Goal: Use online tool/utility: Utilize a website feature to perform a specific function

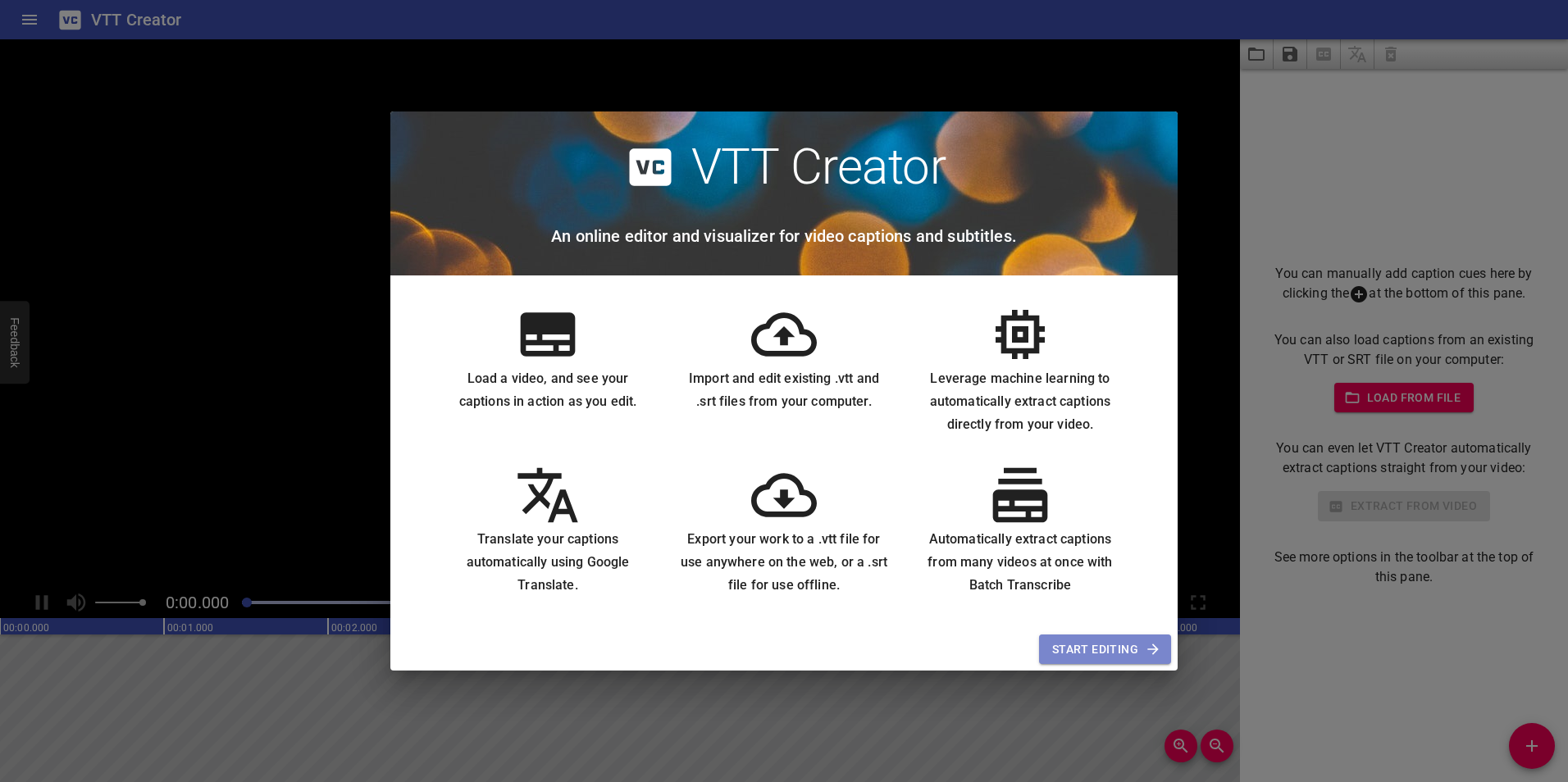
click at [1106, 659] on span "Start Editing" at bounding box center [1105, 649] width 106 height 20
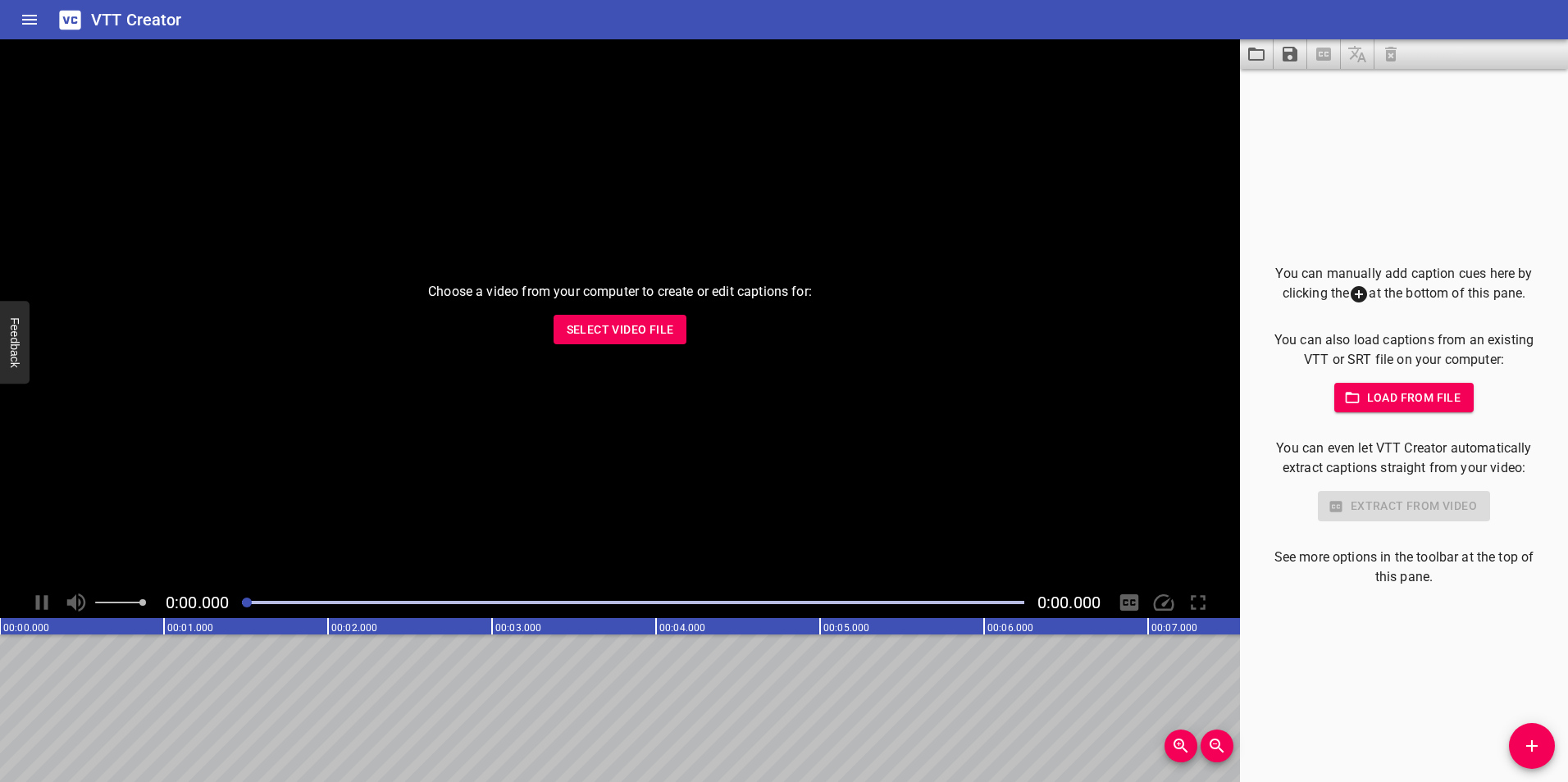
click at [614, 331] on span "Select Video File" at bounding box center [620, 330] width 107 height 20
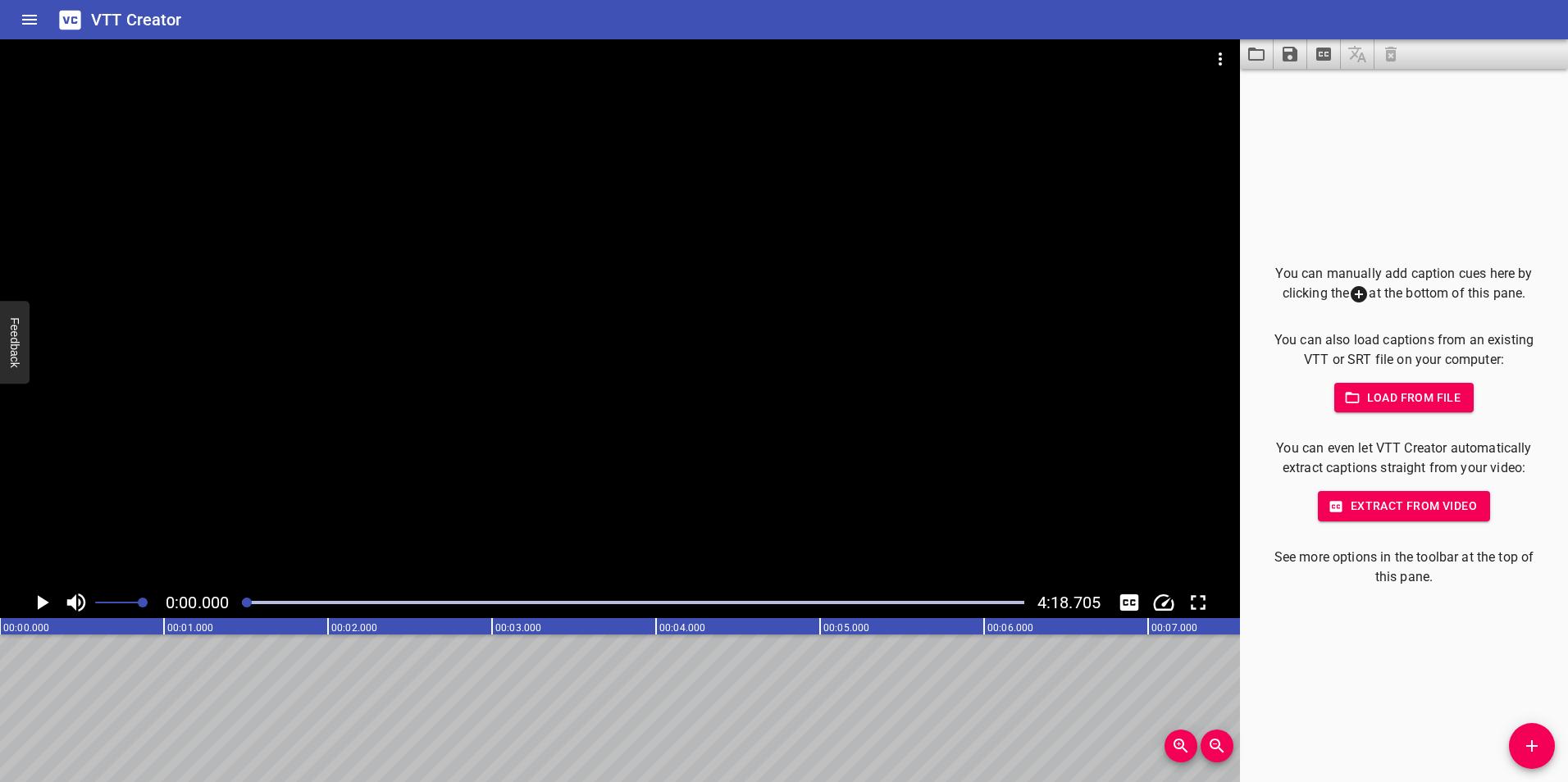
click at [1383, 511] on span "Extract from video" at bounding box center [1403, 506] width 146 height 20
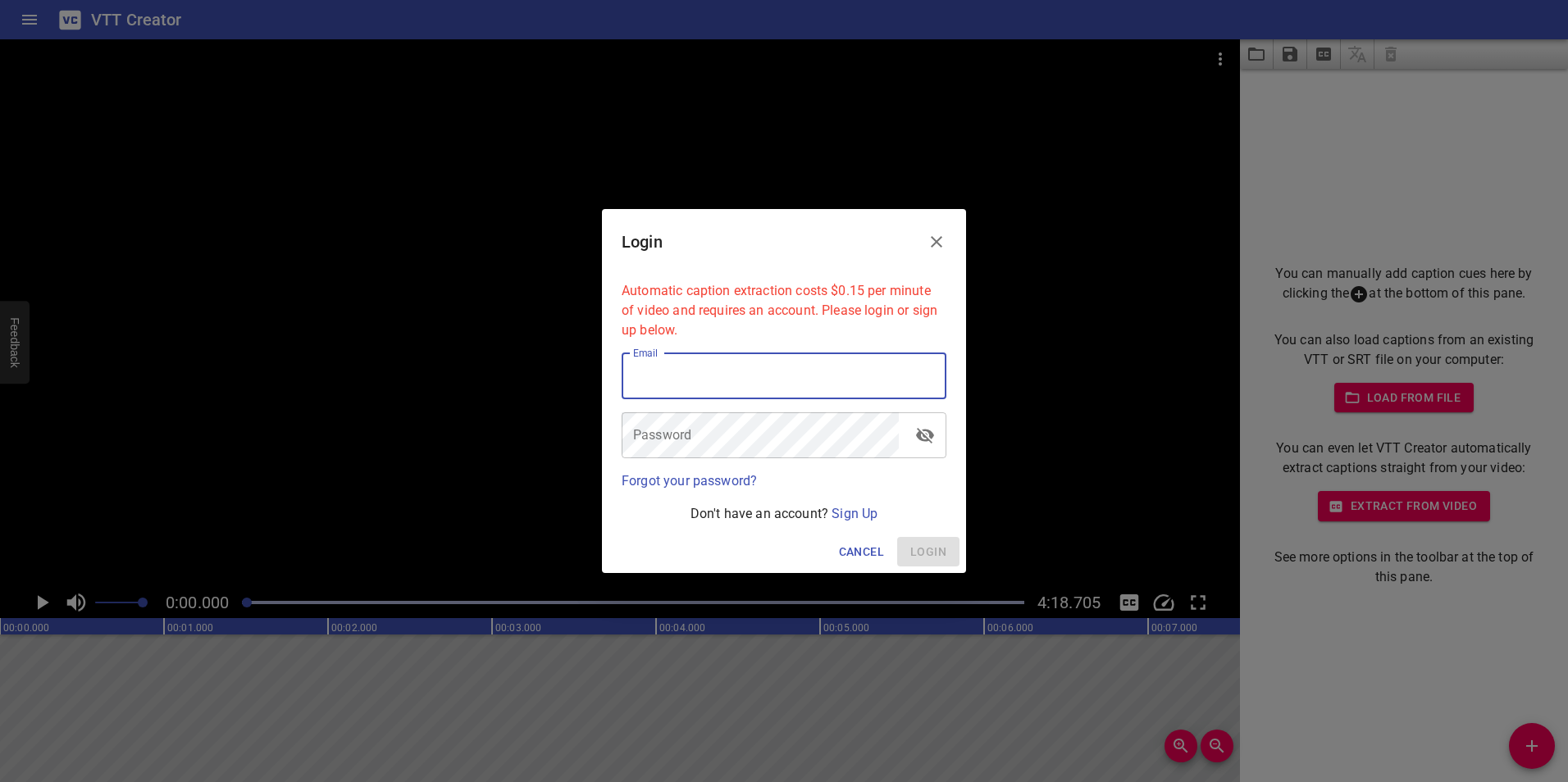
click at [697, 381] on input "email" at bounding box center [783, 376] width 325 height 46
type input "[EMAIL_ADDRESS][DOMAIN_NAME]"
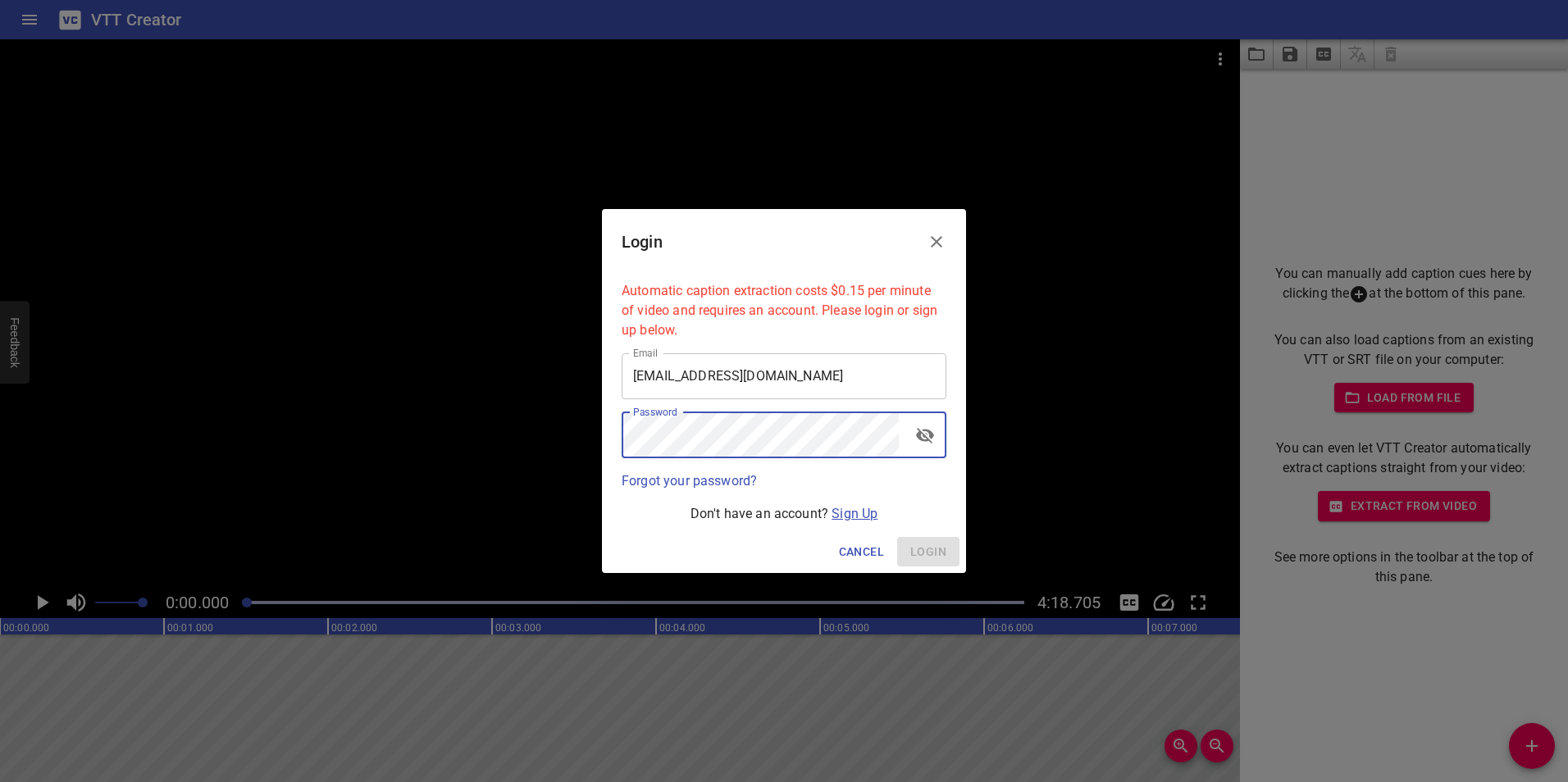
click at [849, 507] on link "Sign Up" at bounding box center [855, 514] width 46 height 16
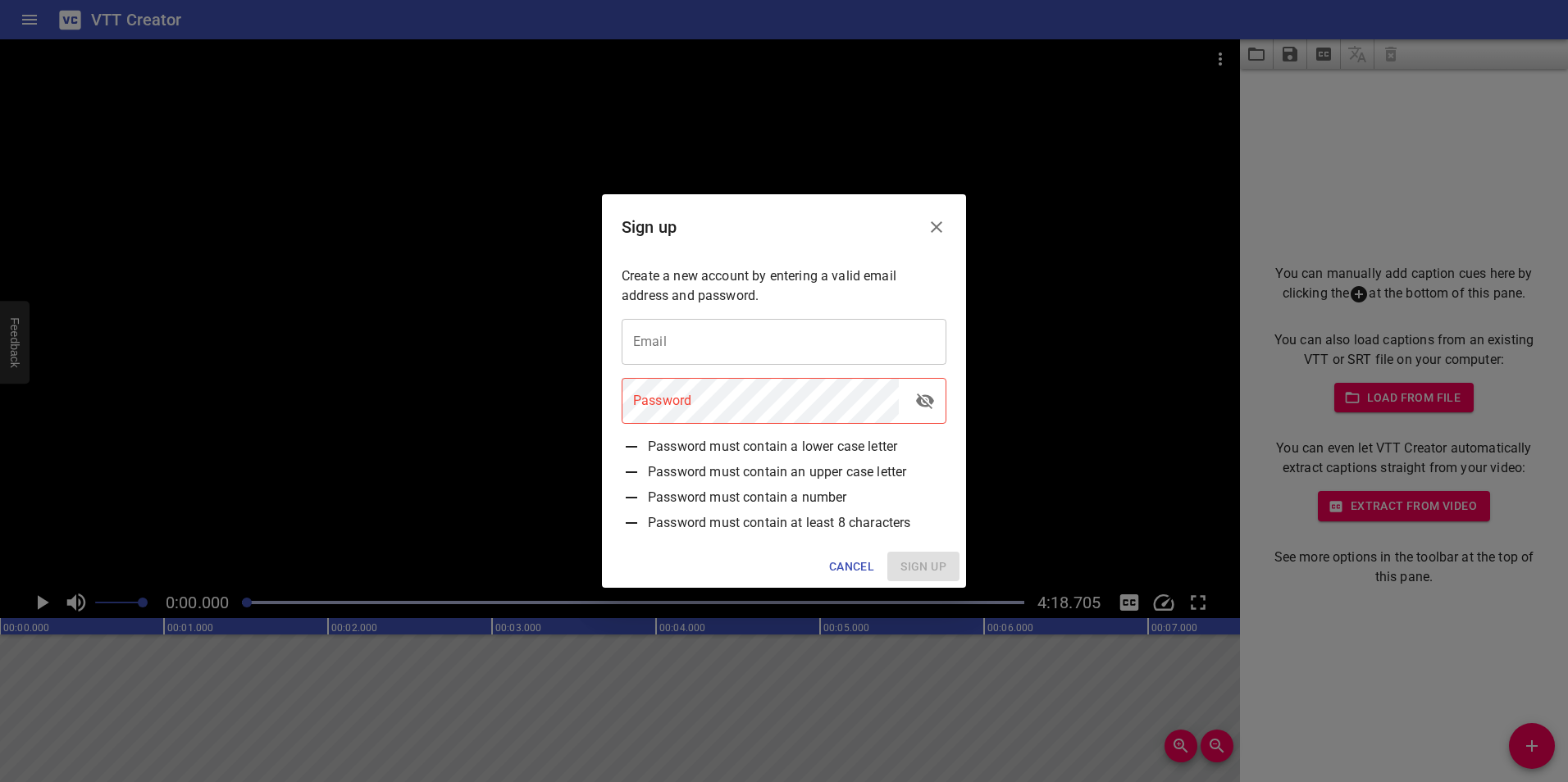
click at [637, 329] on input "email" at bounding box center [783, 341] width 325 height 46
type input "[EMAIL_ADDRESS][DOMAIN_NAME]"
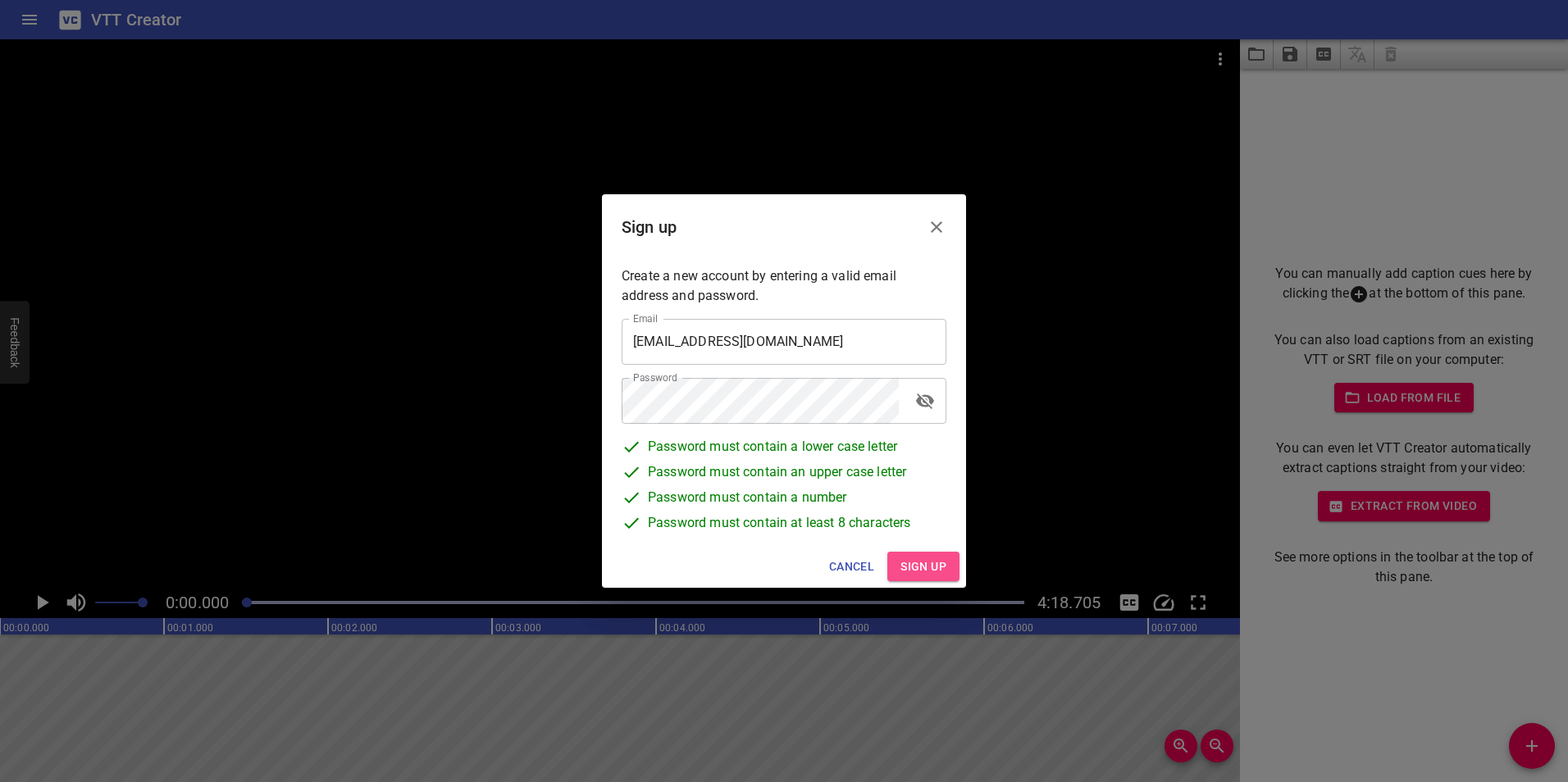
click at [923, 555] on button "Sign up" at bounding box center [923, 566] width 72 height 30
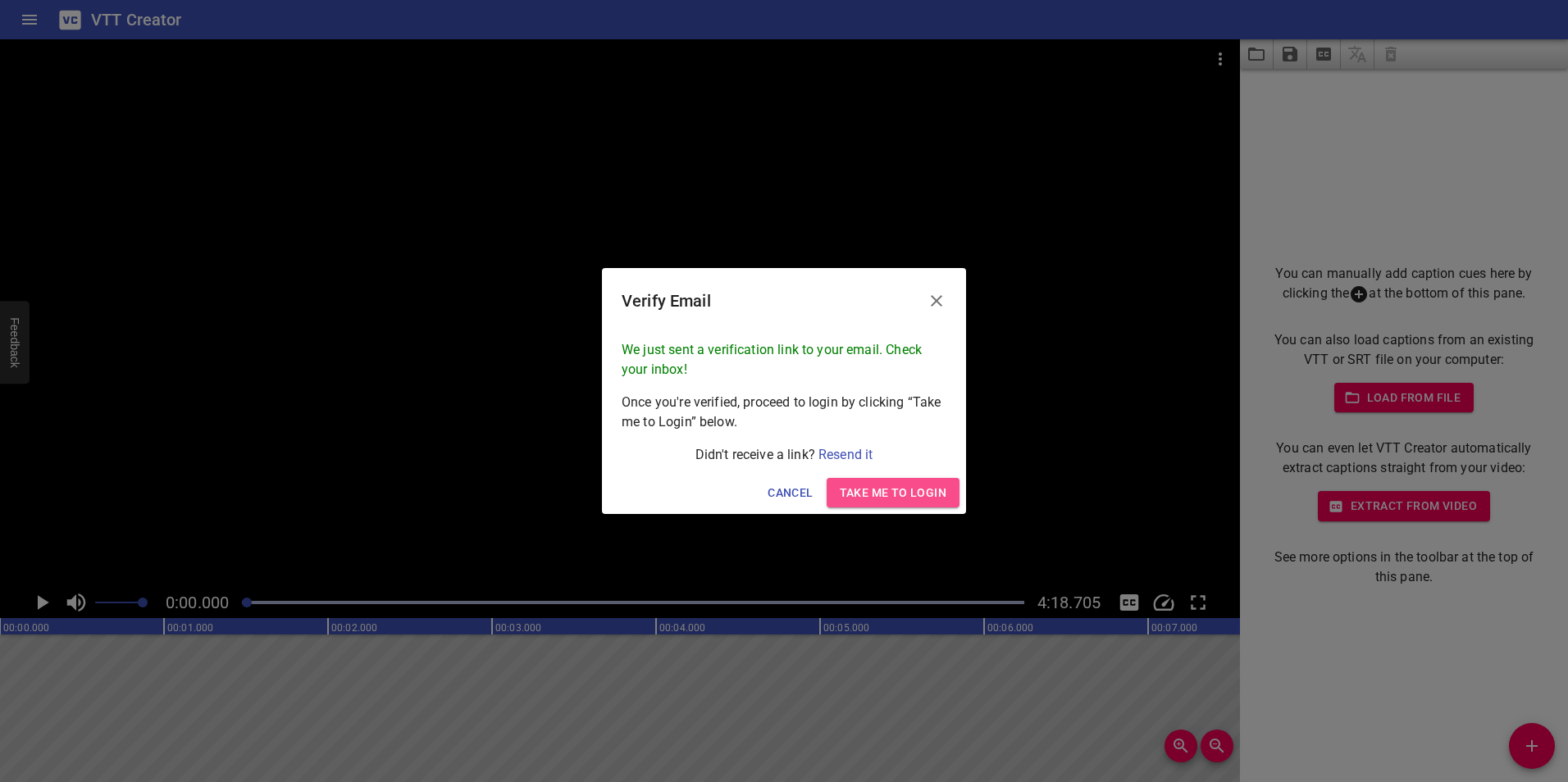
click at [866, 507] on button "Take me to Login" at bounding box center [893, 493] width 133 height 30
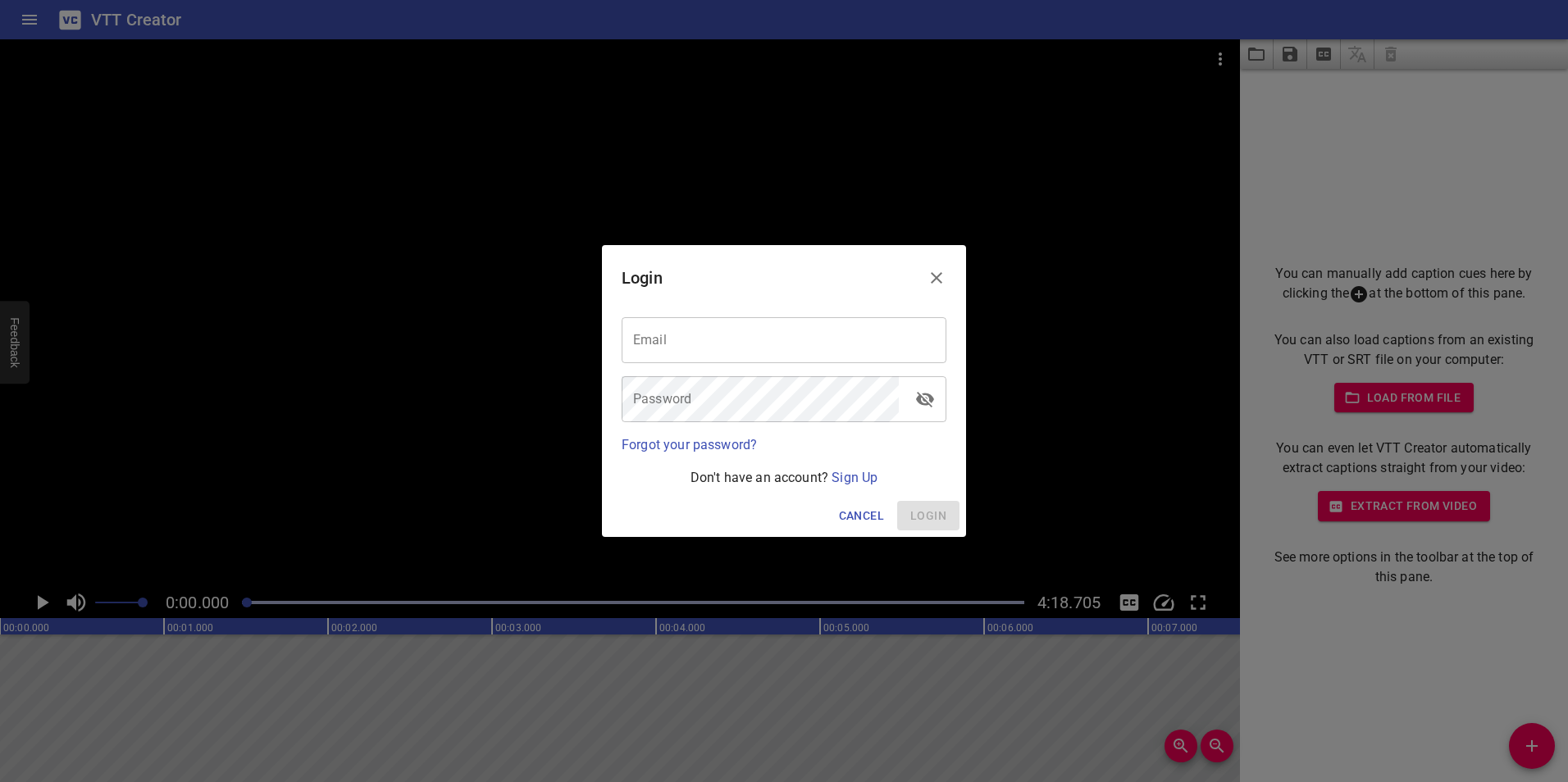
click at [650, 349] on input "email" at bounding box center [783, 340] width 325 height 46
type input "[EMAIL_ADDRESS][DOMAIN_NAME]"
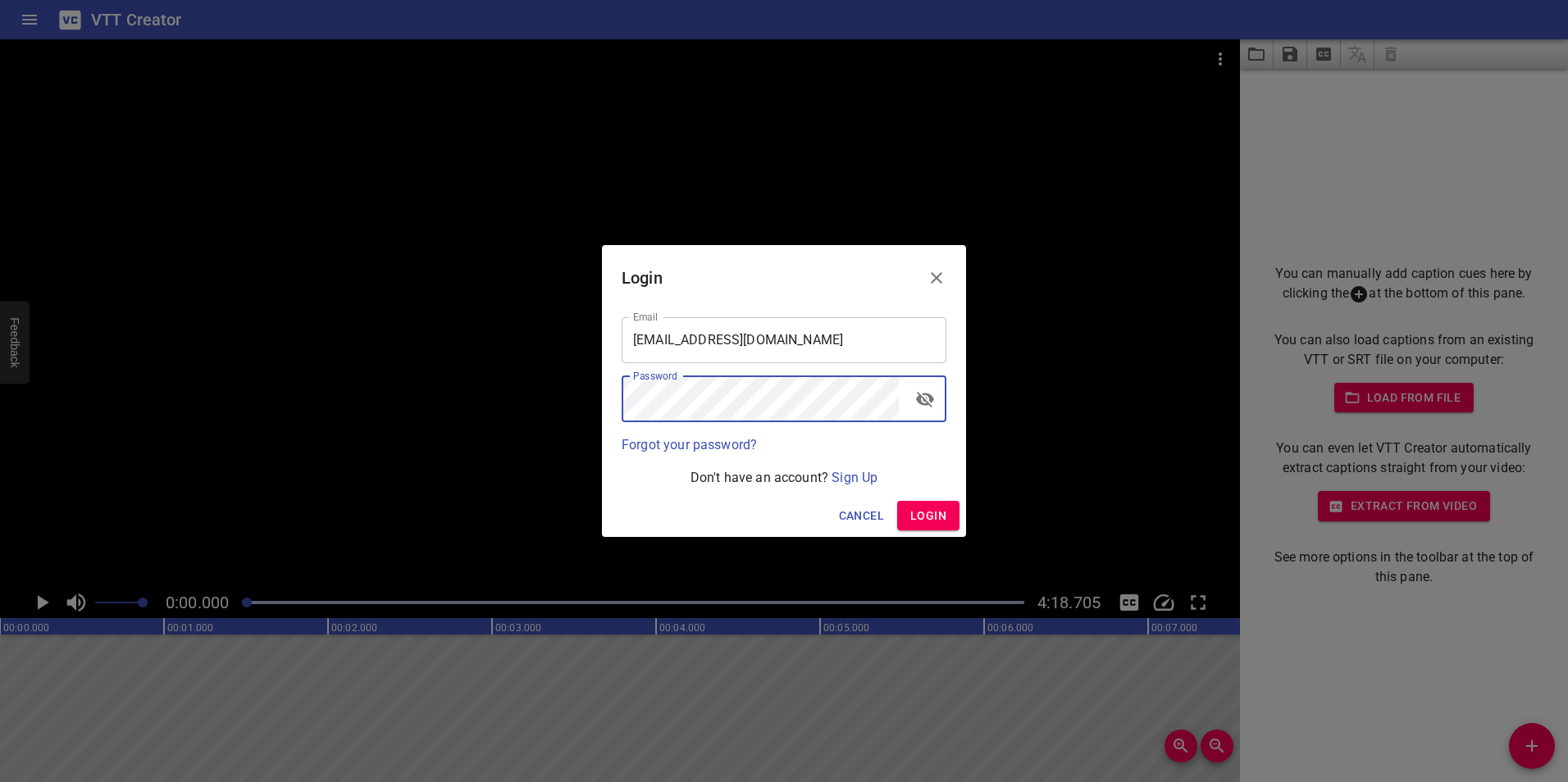
click at [918, 511] on span "Login" at bounding box center [928, 516] width 36 height 20
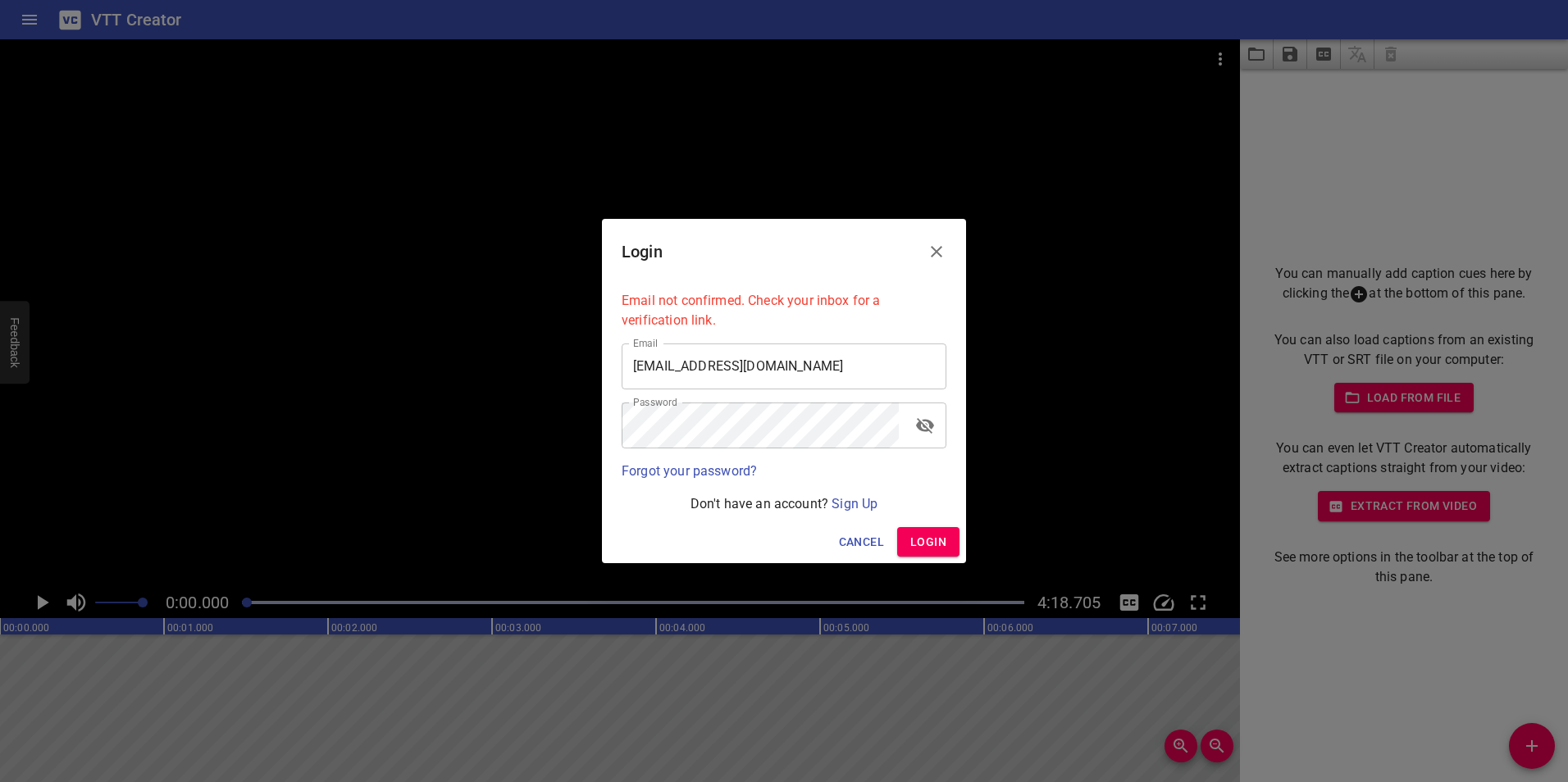
click at [934, 532] on span "Login" at bounding box center [928, 542] width 36 height 20
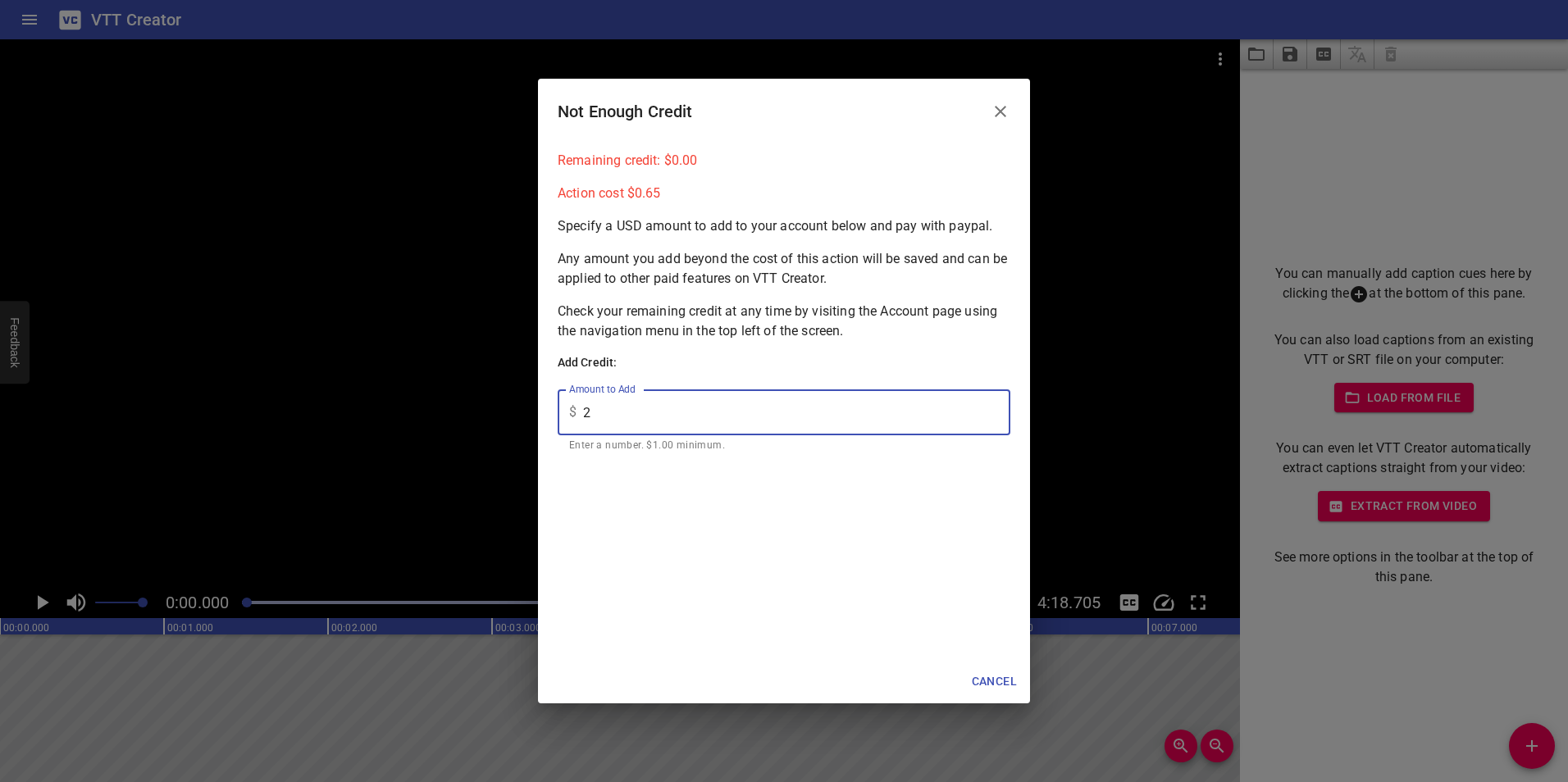
click at [992, 411] on input "2" at bounding box center [797, 412] width 427 height 46
click at [992, 410] on input "3" at bounding box center [797, 412] width 427 height 46
click at [992, 410] on input "4" at bounding box center [797, 412] width 427 height 46
type input "5"
click at [992, 410] on input "5" at bounding box center [797, 412] width 427 height 46
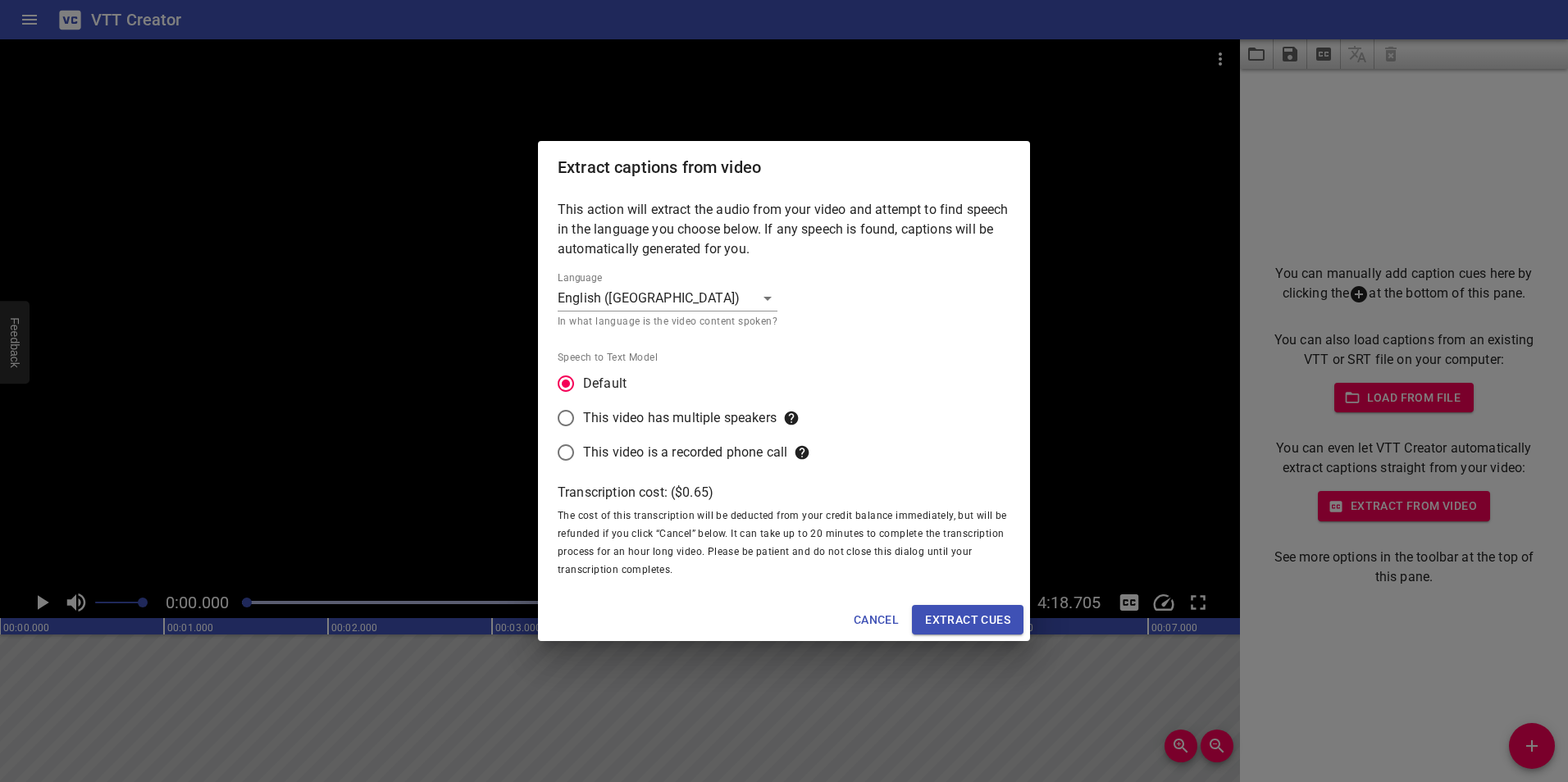
click at [763, 301] on body "VTT Creator Caption Editor Batch Transcribe Account Privacy Contact 0:00.000 4:…" at bounding box center [784, 391] width 1568 height 782
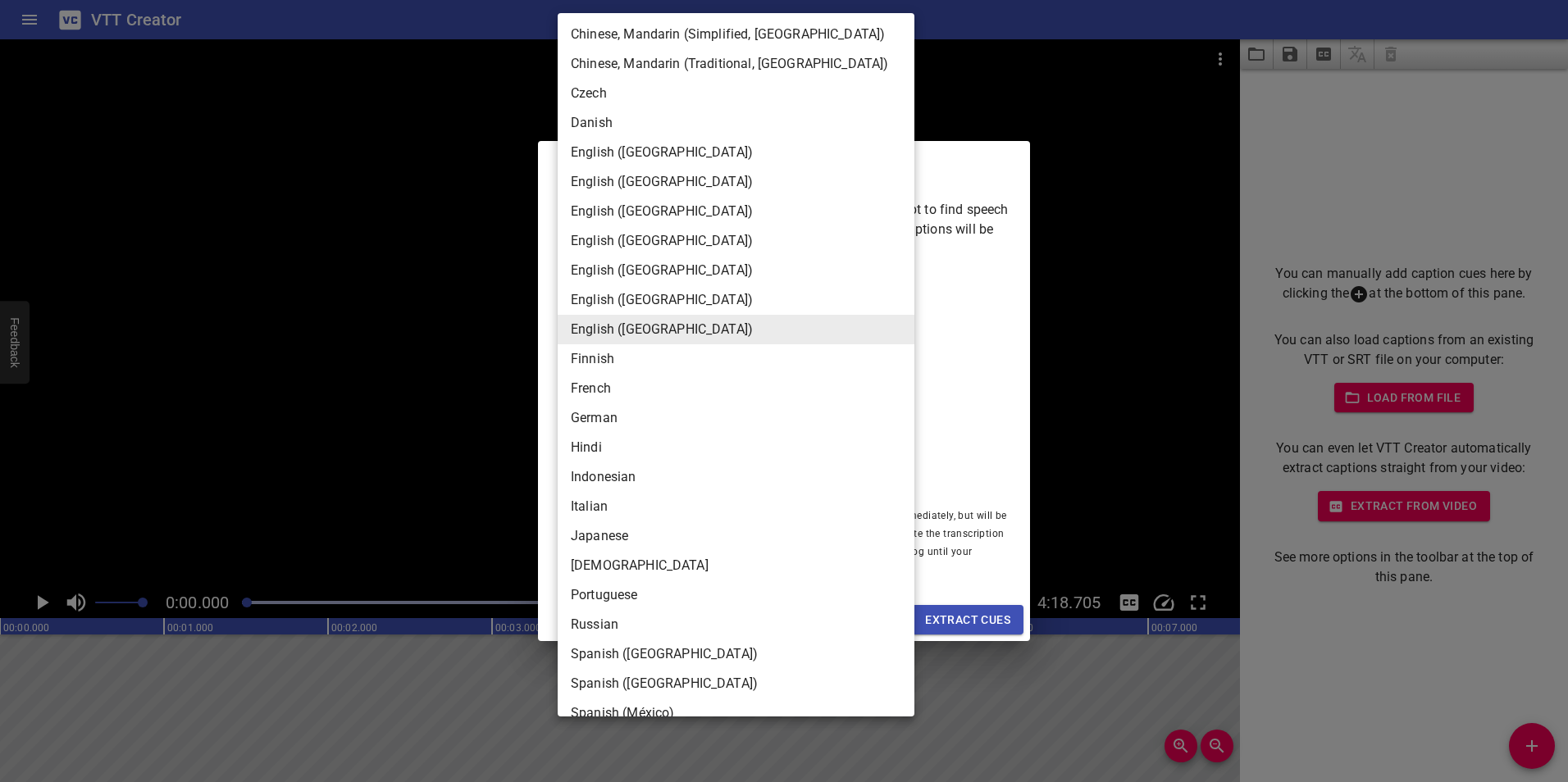
click at [698, 425] on li "German" at bounding box center [735, 418] width 357 height 29
type input "de-DE"
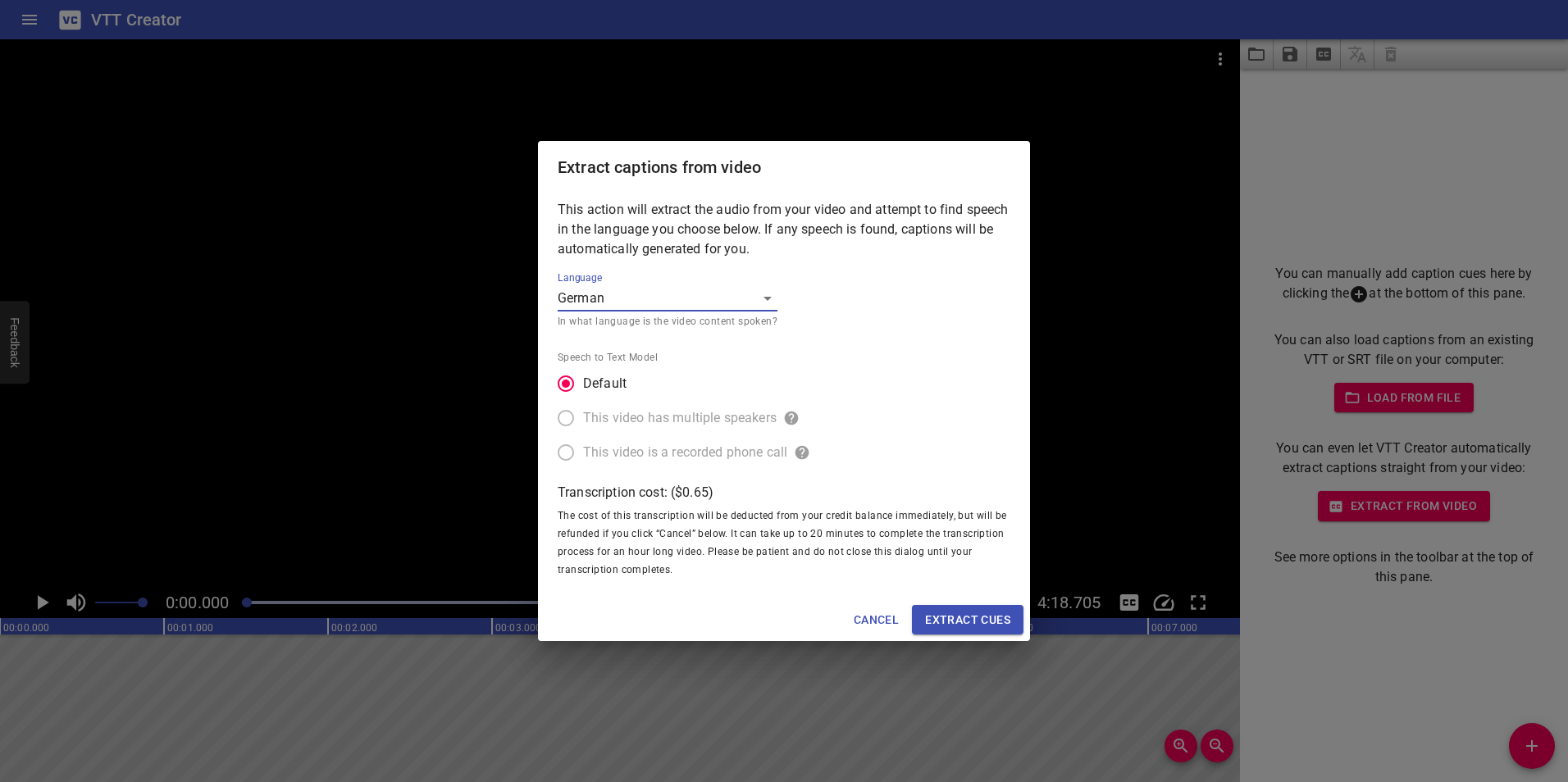
click at [978, 620] on span "Extract cues" at bounding box center [968, 620] width 86 height 20
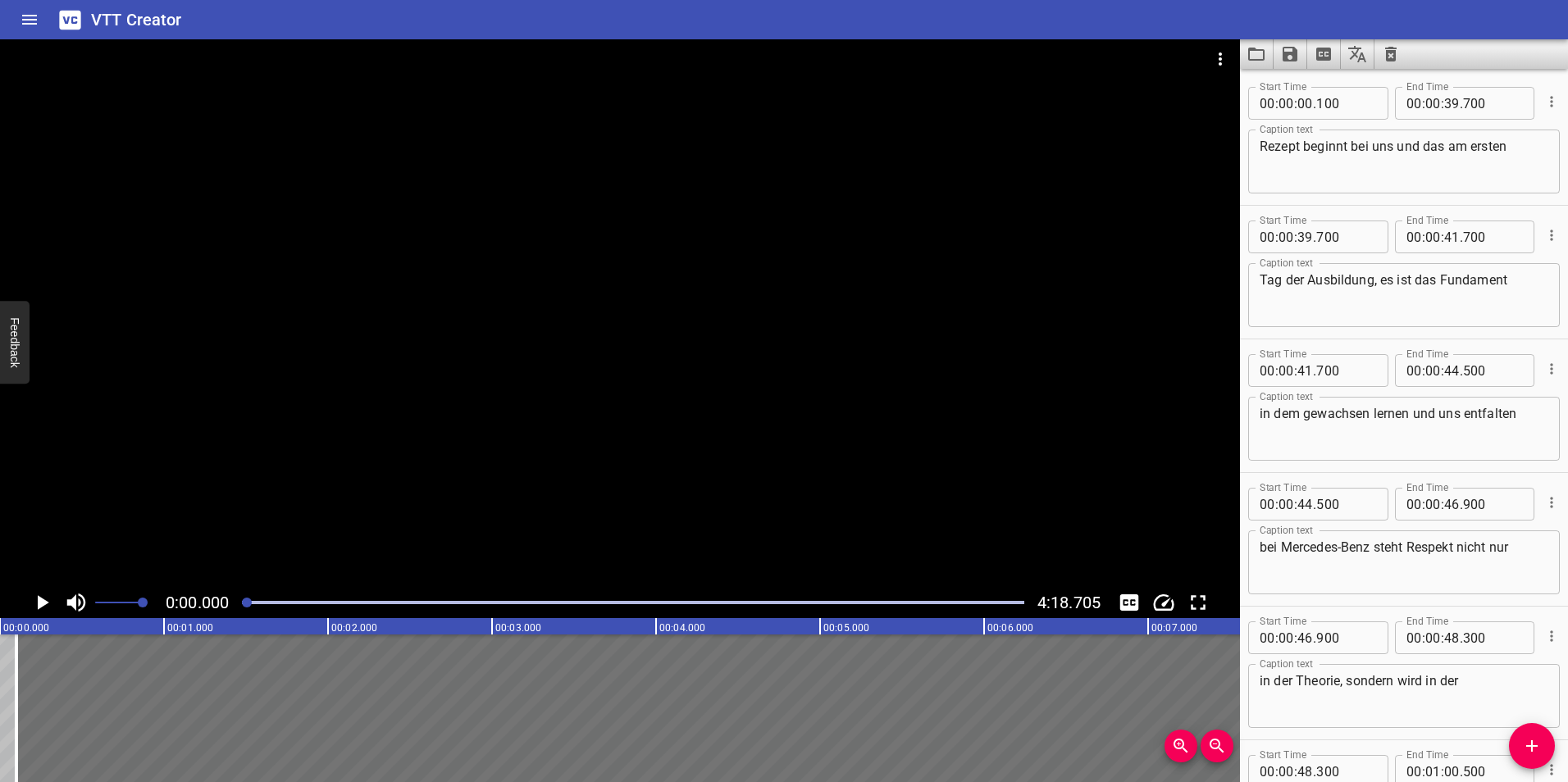
click at [44, 604] on icon "Play/Pause" at bounding box center [44, 602] width 12 height 15
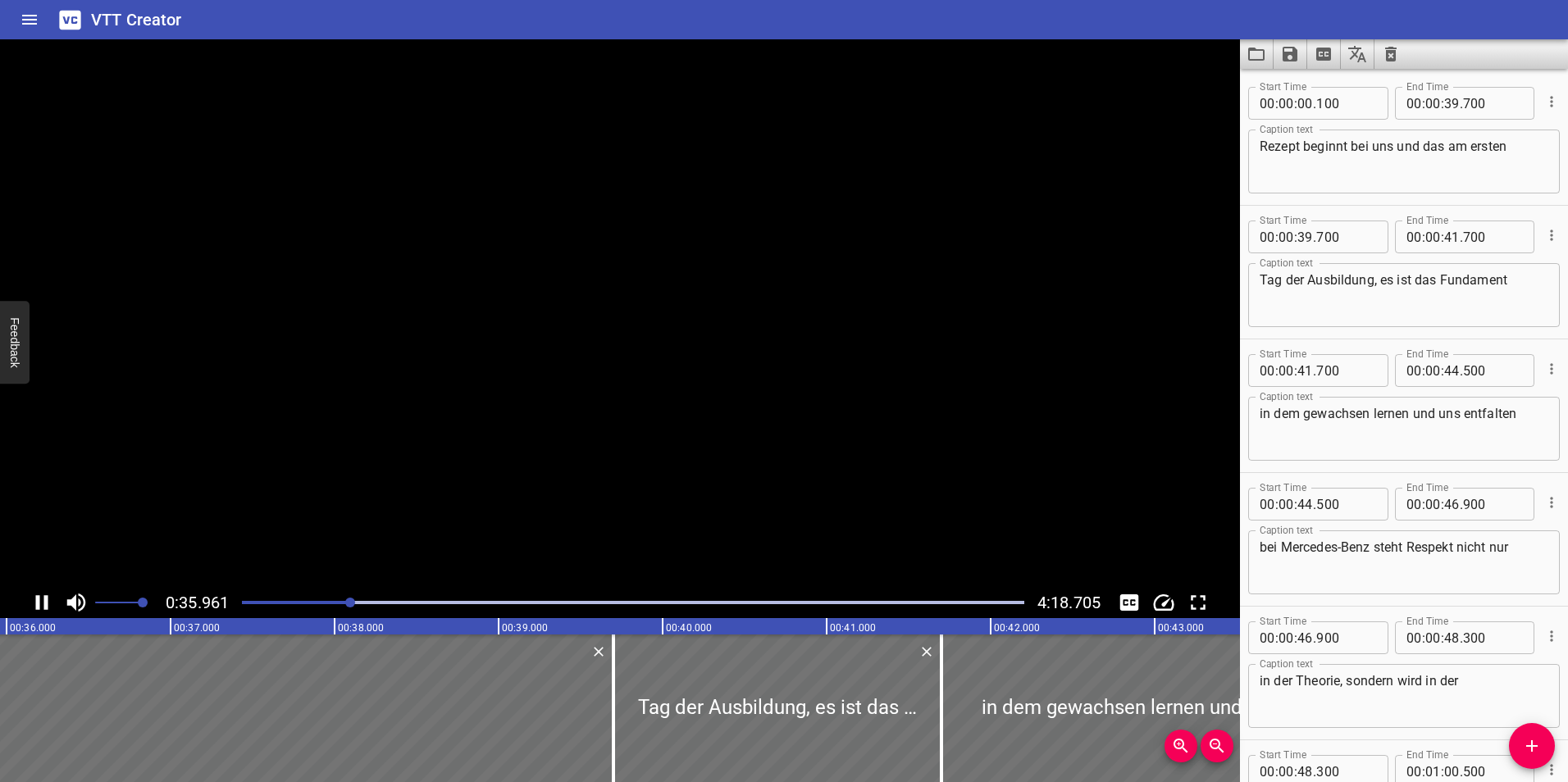
click at [44, 594] on icon "Play/Pause" at bounding box center [41, 602] width 24 height 24
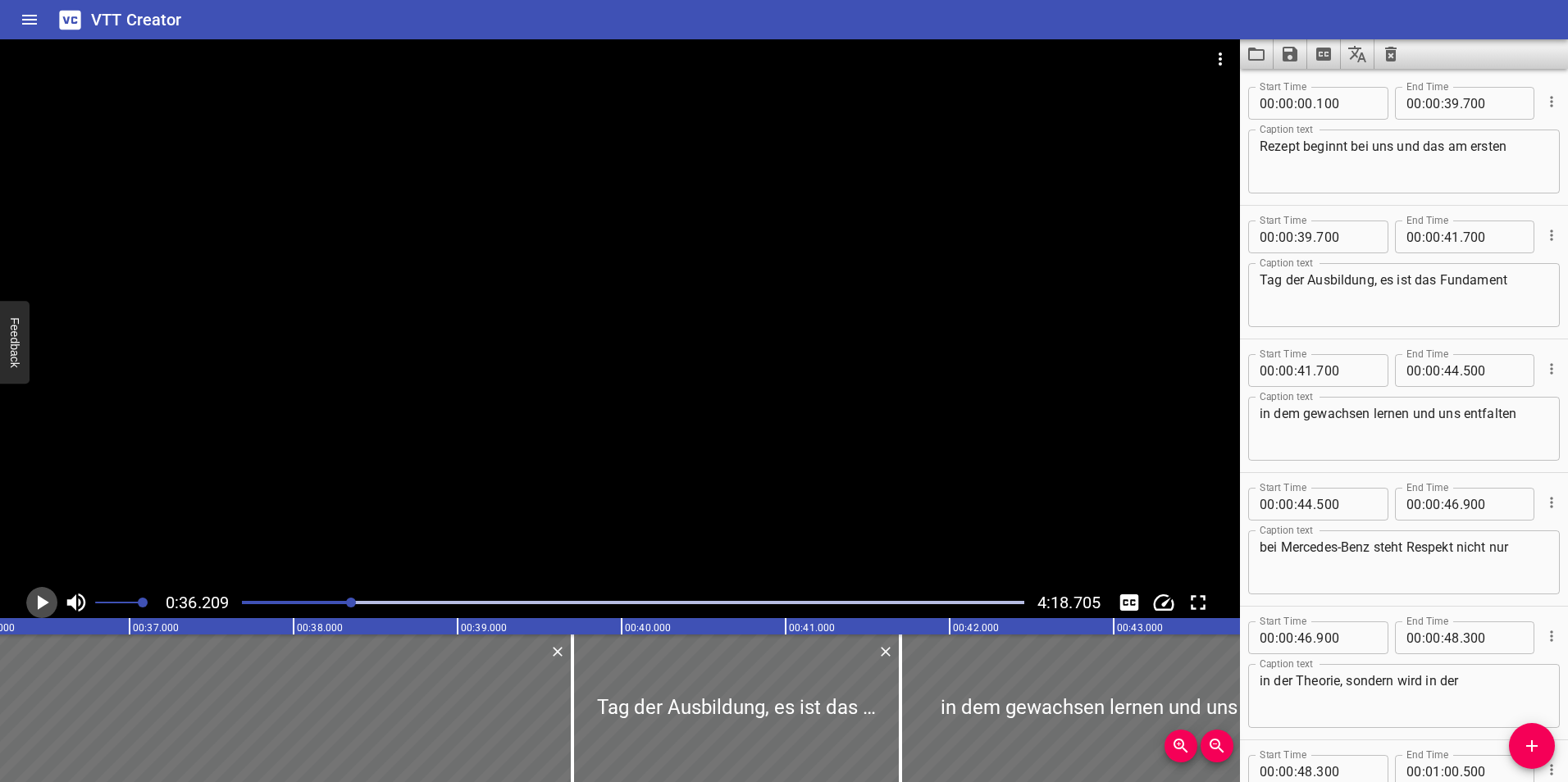
click at [44, 594] on icon "Play/Pause" at bounding box center [41, 602] width 24 height 24
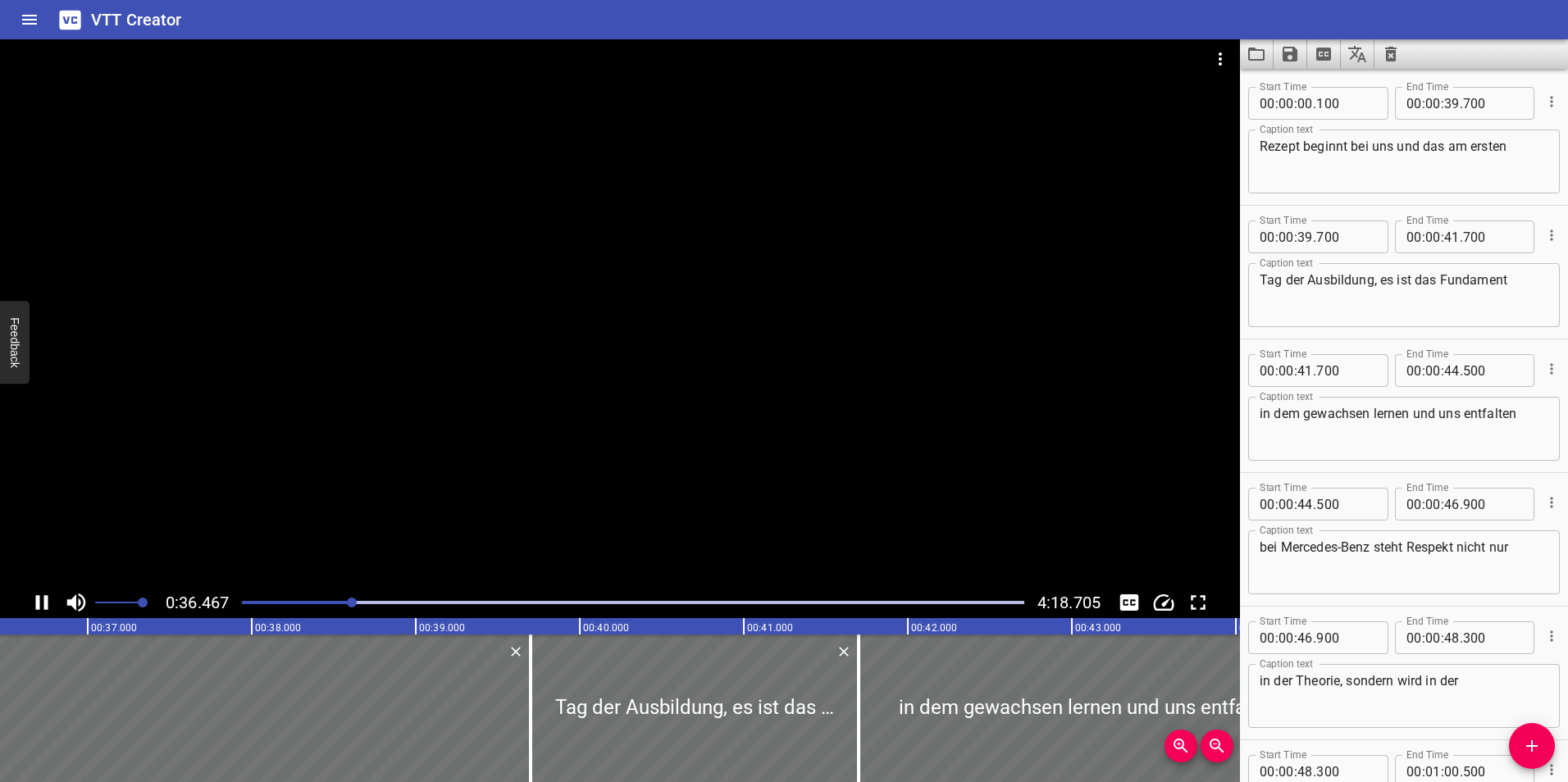
click at [44, 594] on icon "Play/Pause" at bounding box center [41, 602] width 24 height 24
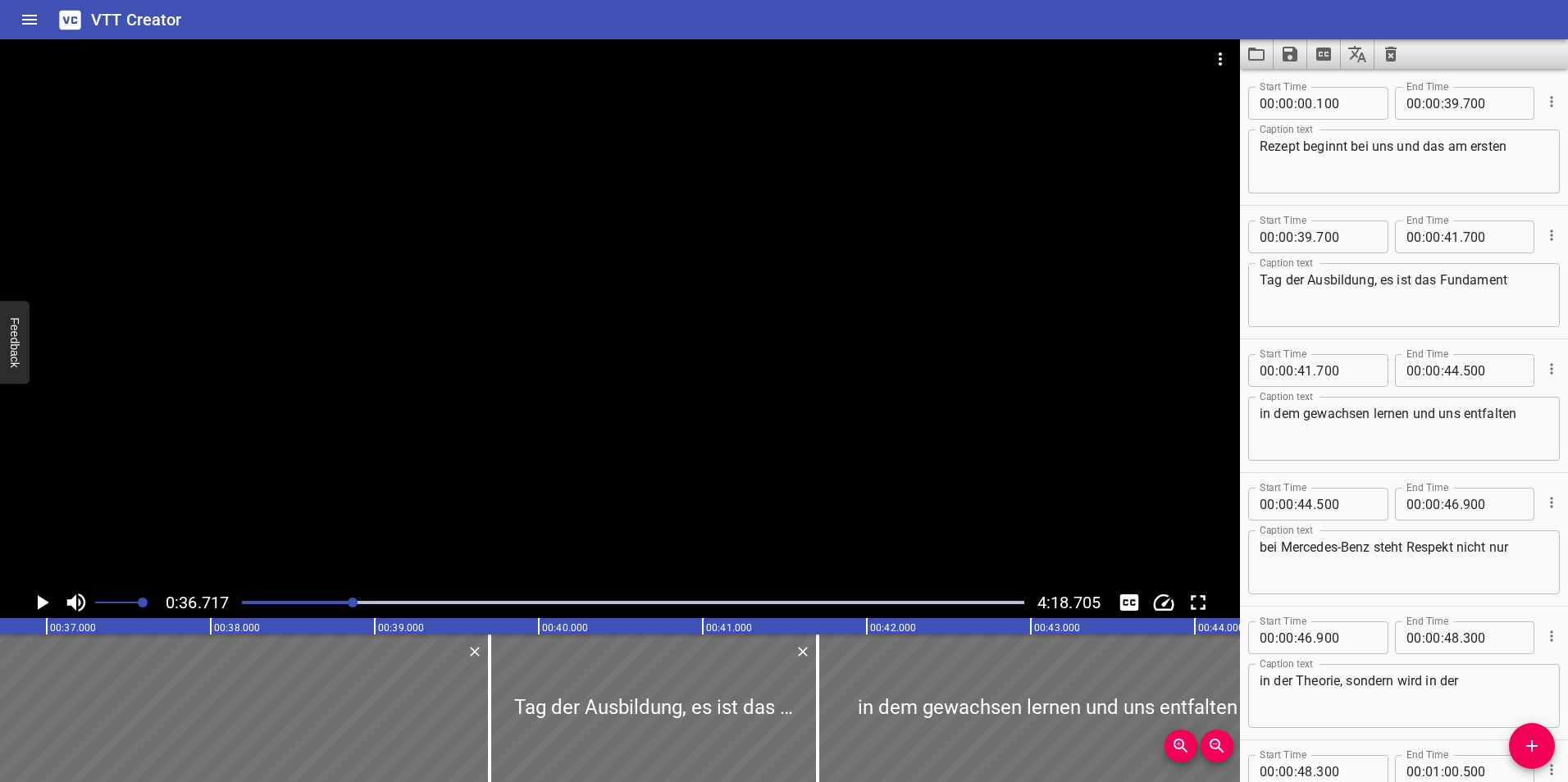
click at [1309, 104] on input "00" at bounding box center [1304, 103] width 16 height 33
type input "36"
type input "717"
click at [1276, 149] on textarea "Rezept beginnt bei uns und das am ersten" at bounding box center [1403, 162] width 289 height 47
type textarea "Respekt beginnt bei uns und das am ersten"
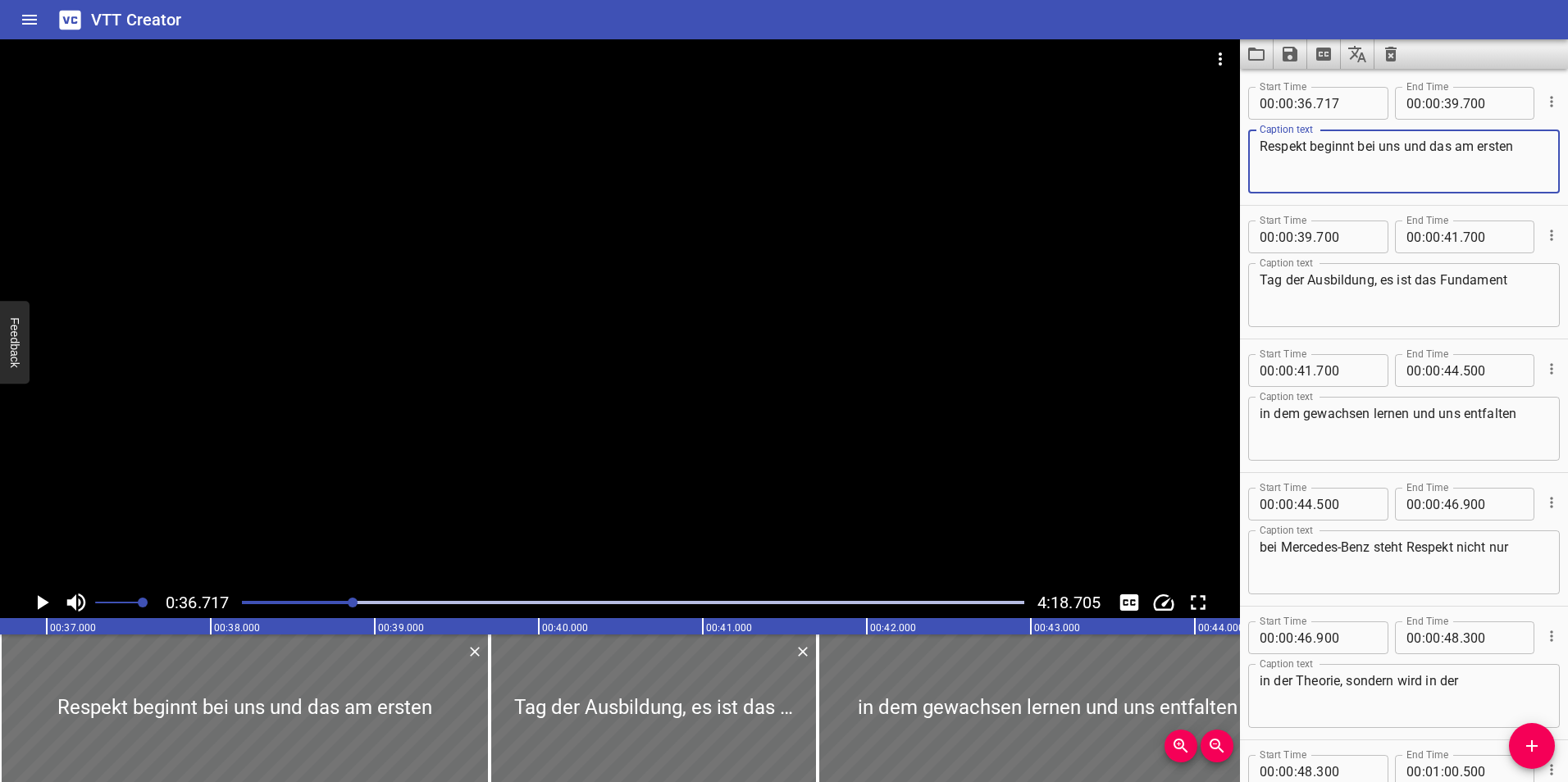
click at [39, 597] on icon "Play/Pause" at bounding box center [44, 602] width 12 height 15
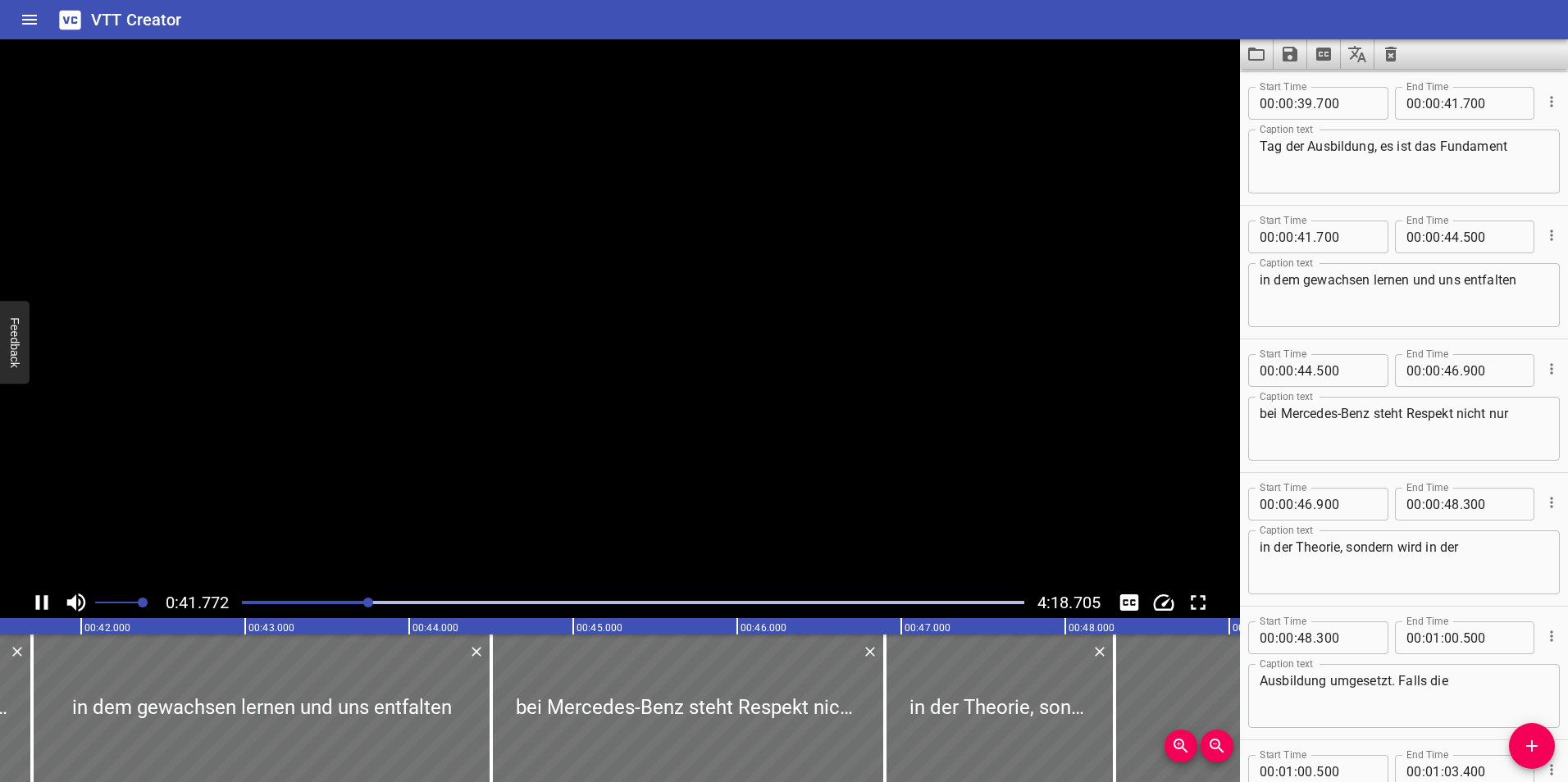
scroll to position [267, 0]
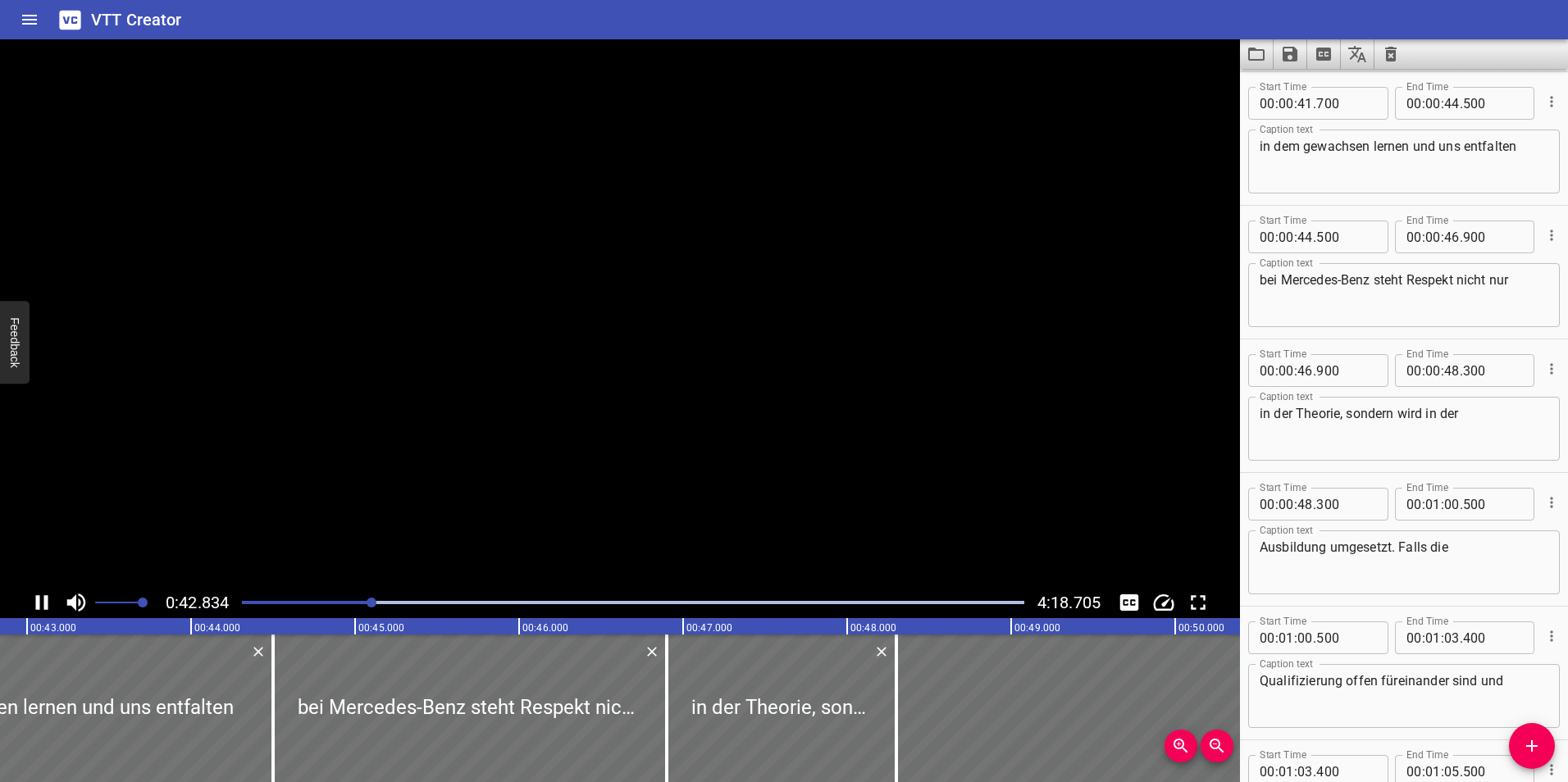
click at [39, 597] on icon "Play/Pause" at bounding box center [42, 602] width 13 height 15
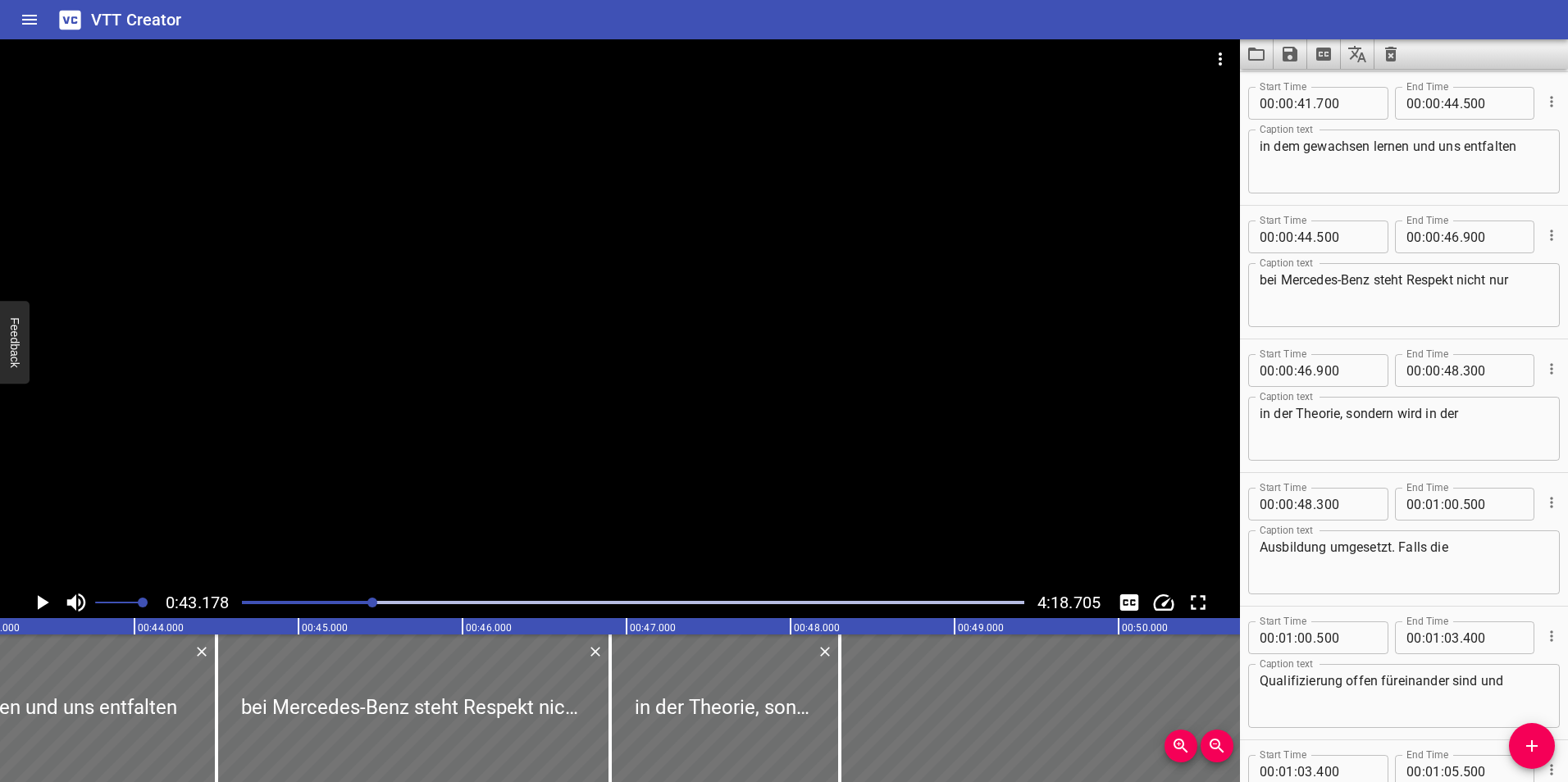
click at [1304, 151] on textarea "in dem gewachsen lernen und uns entfalten" at bounding box center [1403, 162] width 289 height 47
type textarea "in dem wir wachsen, lernen und uns entfalten"
click at [44, 602] on icon "Play/Pause" at bounding box center [44, 602] width 12 height 15
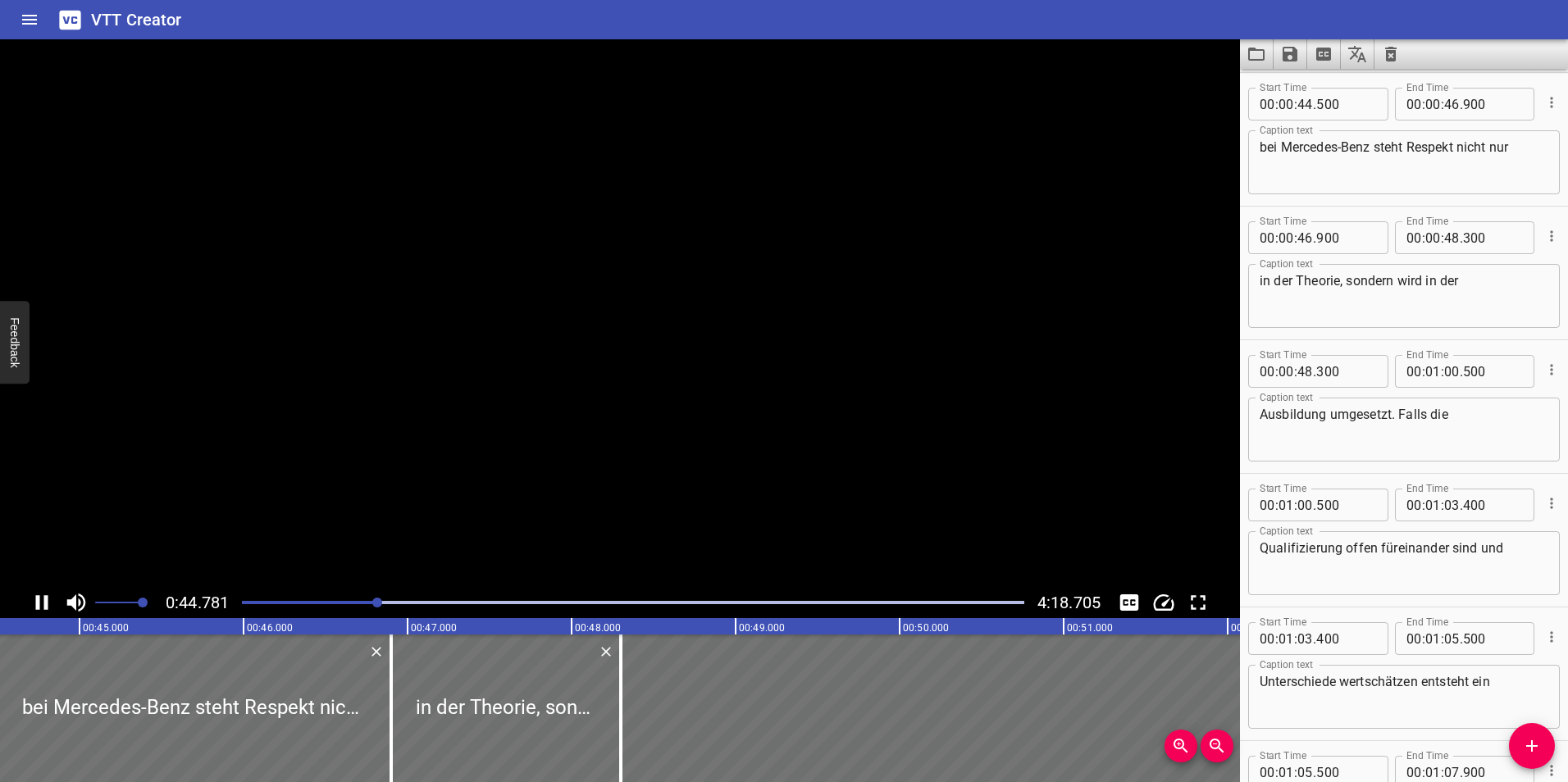
scroll to position [401, 0]
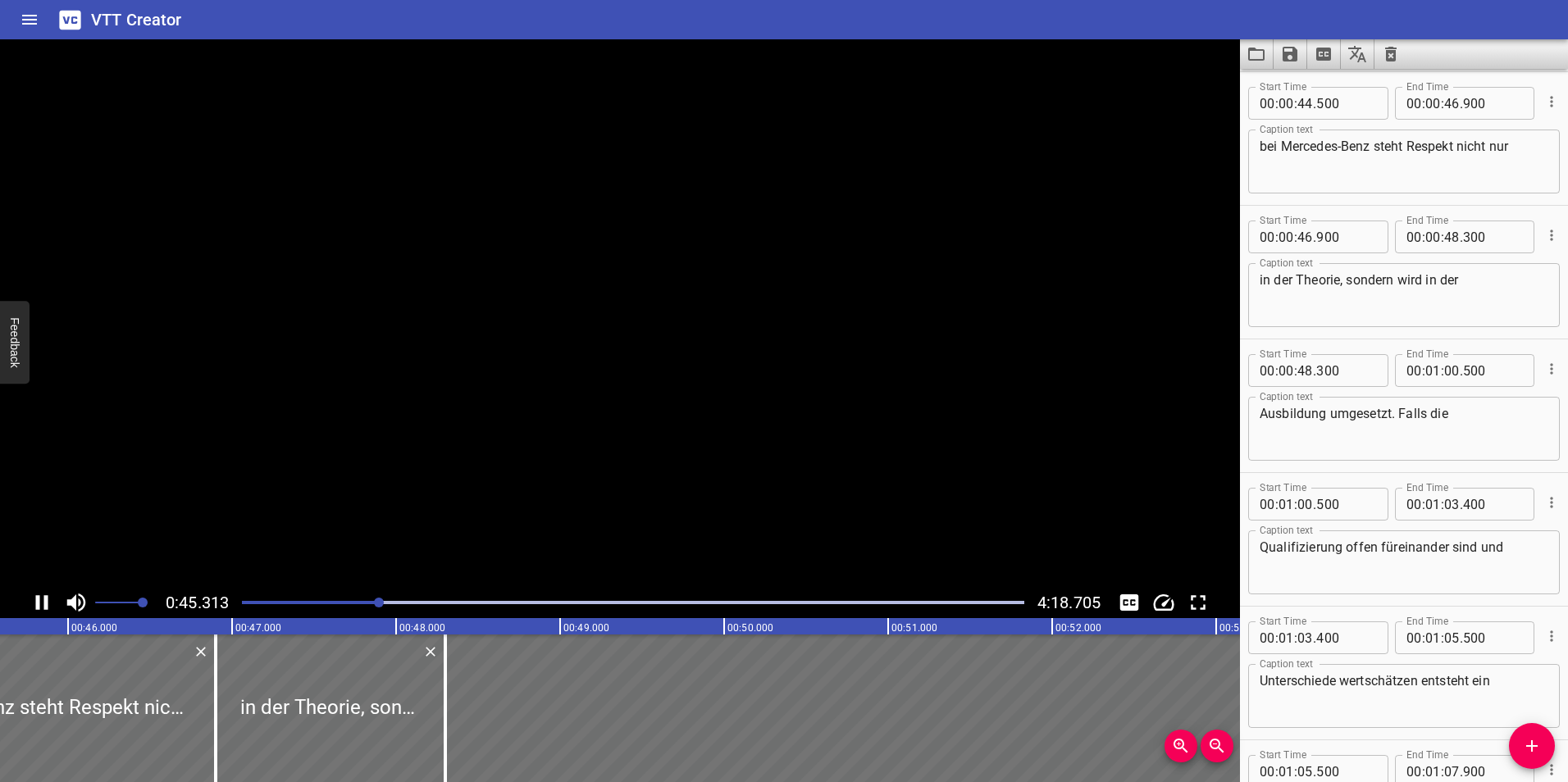
click at [44, 602] on icon "Play/Pause" at bounding box center [42, 602] width 13 height 15
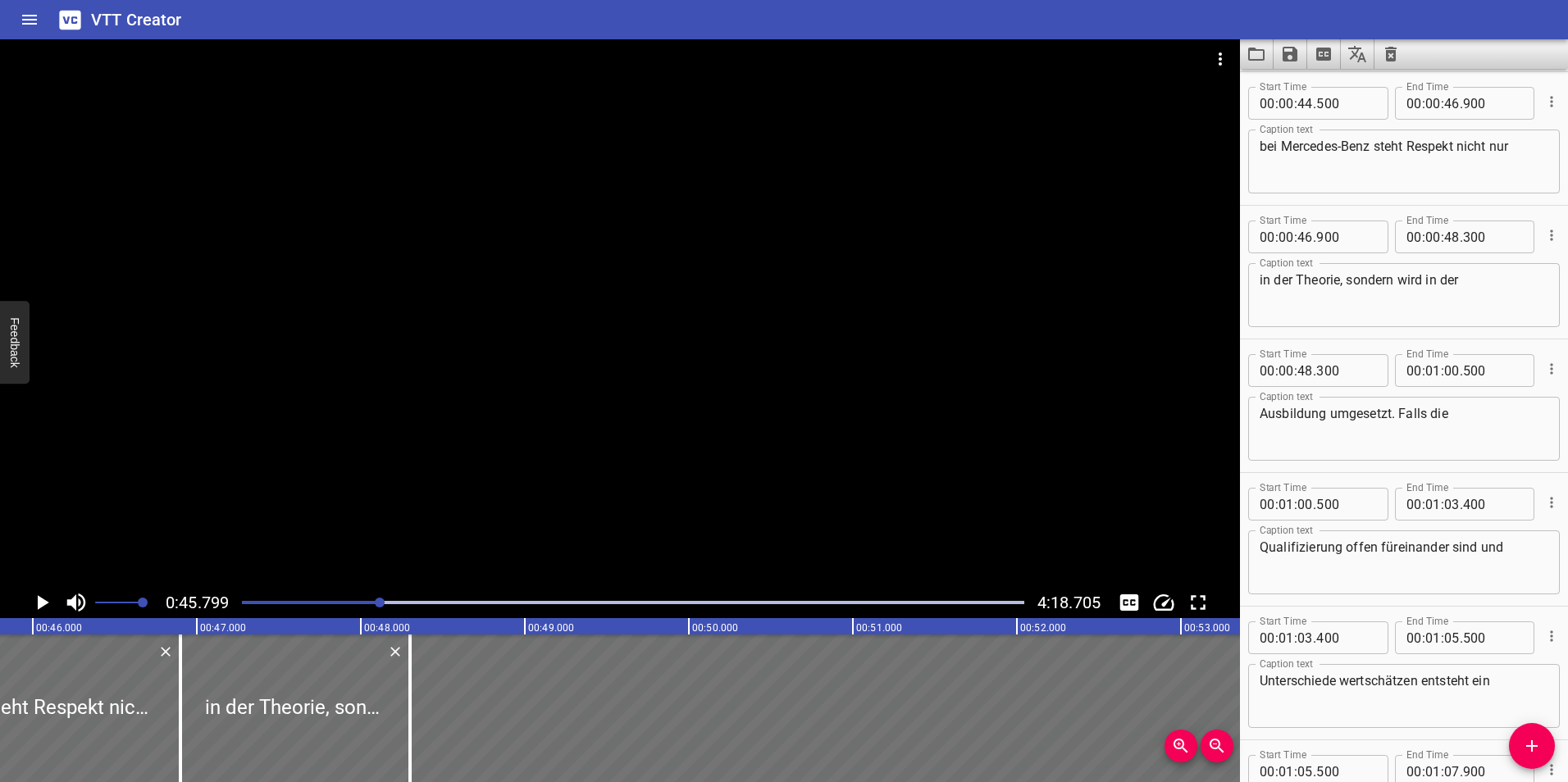
click at [44, 602] on icon "Play/Pause" at bounding box center [44, 602] width 12 height 15
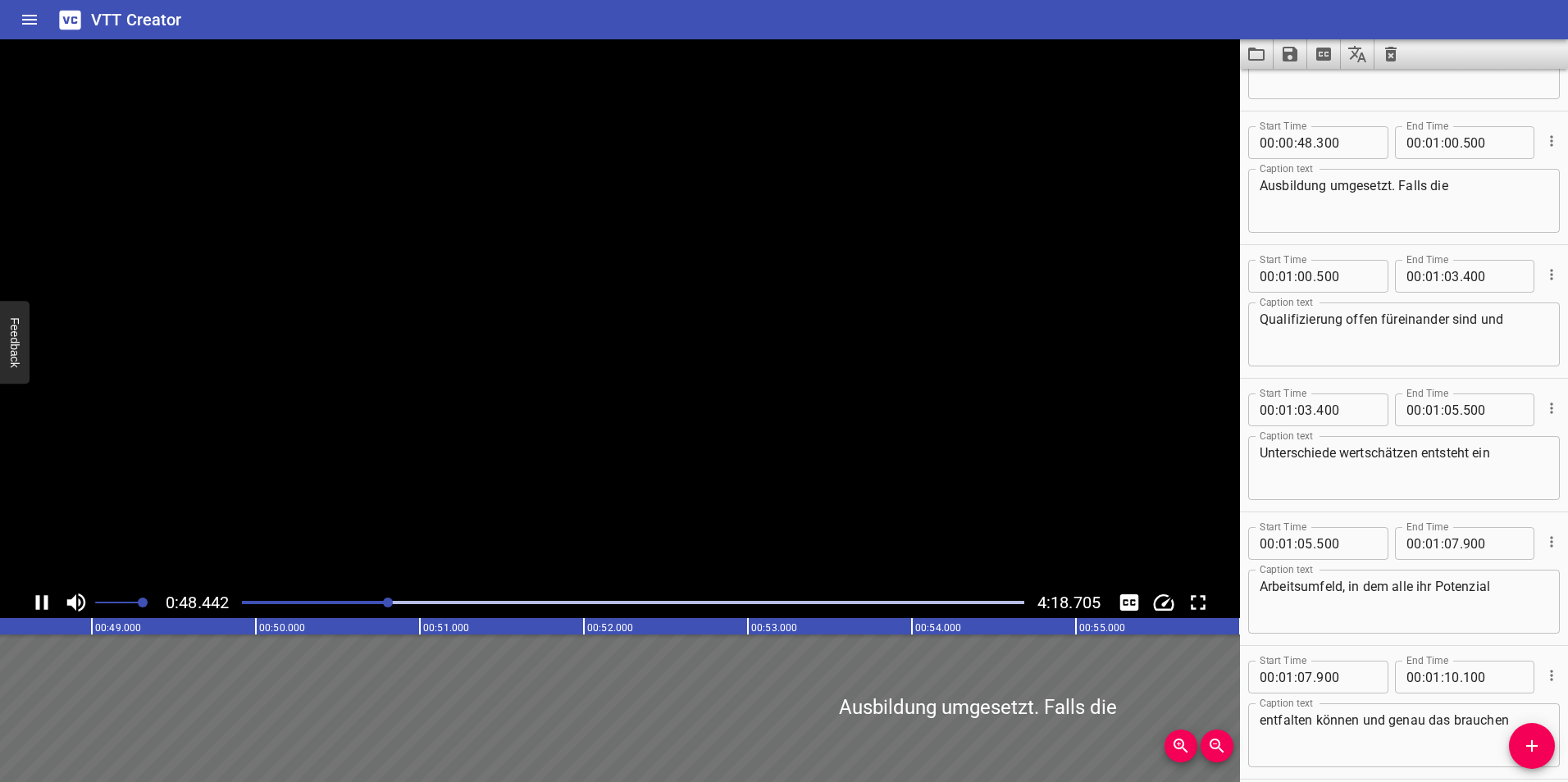
scroll to position [668, 0]
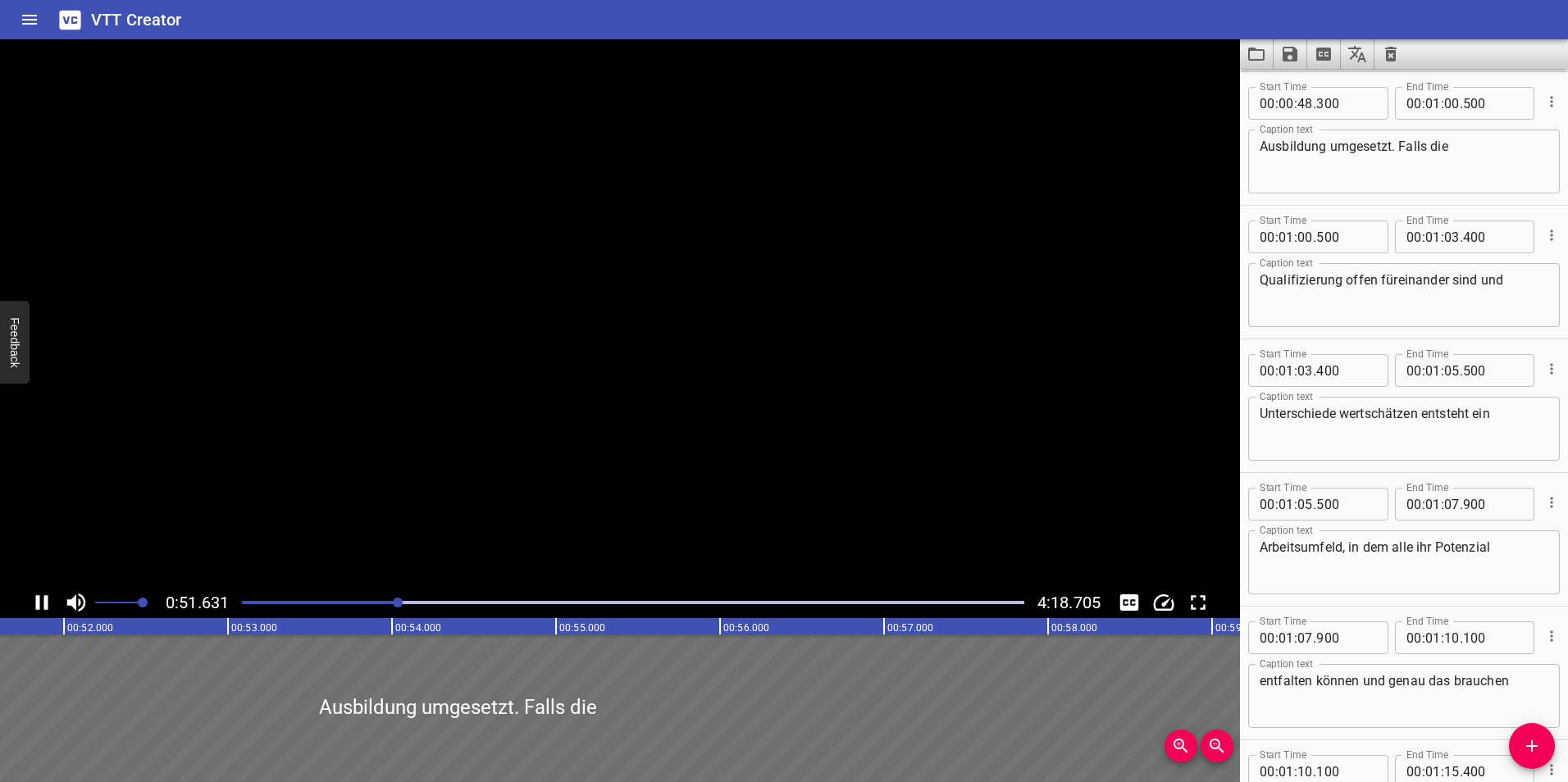
click at [44, 602] on icon "Play/Pause" at bounding box center [42, 602] width 13 height 15
click at [44, 602] on icon "Play/Pause" at bounding box center [44, 602] width 12 height 15
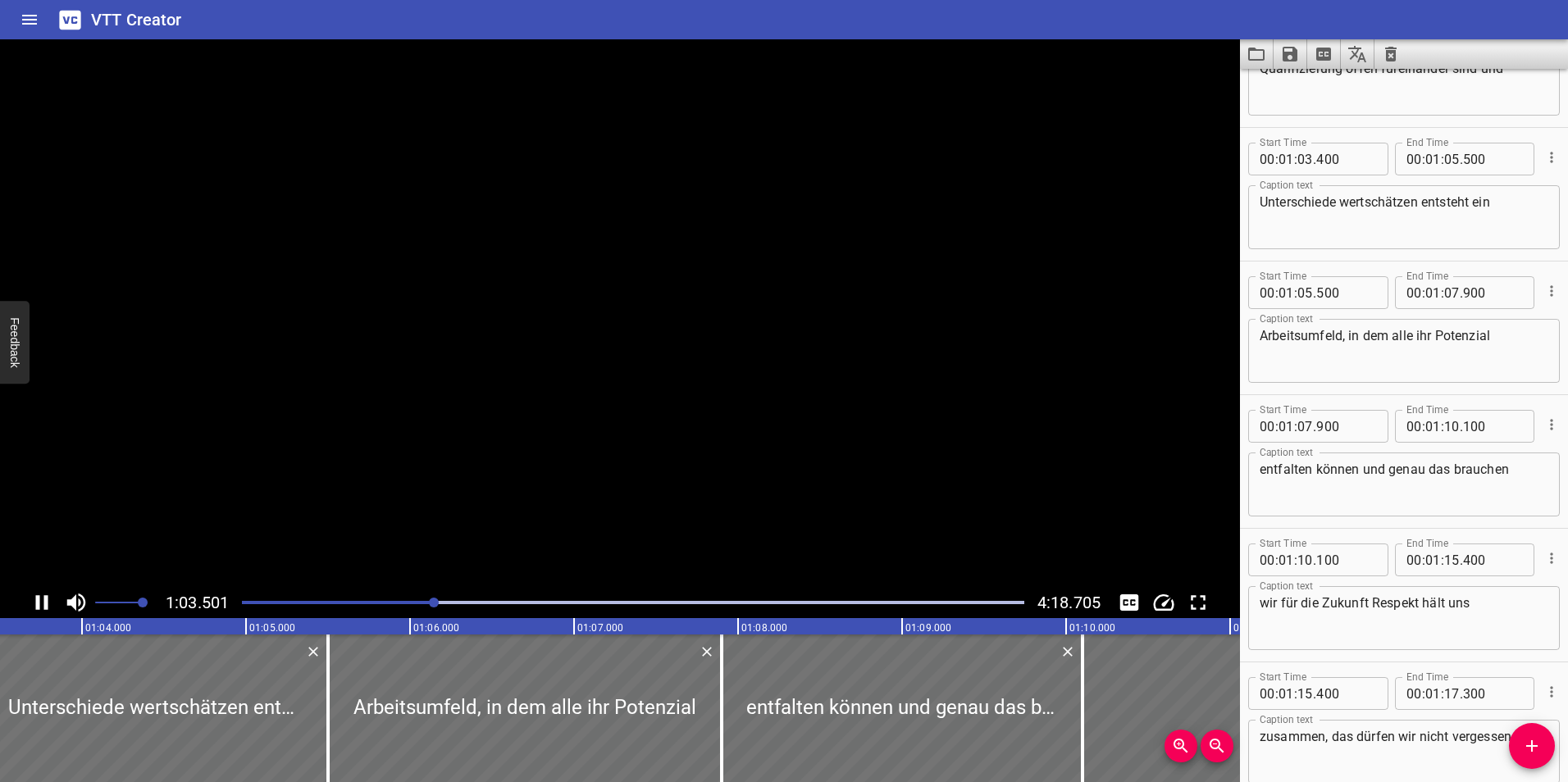
scroll to position [936, 0]
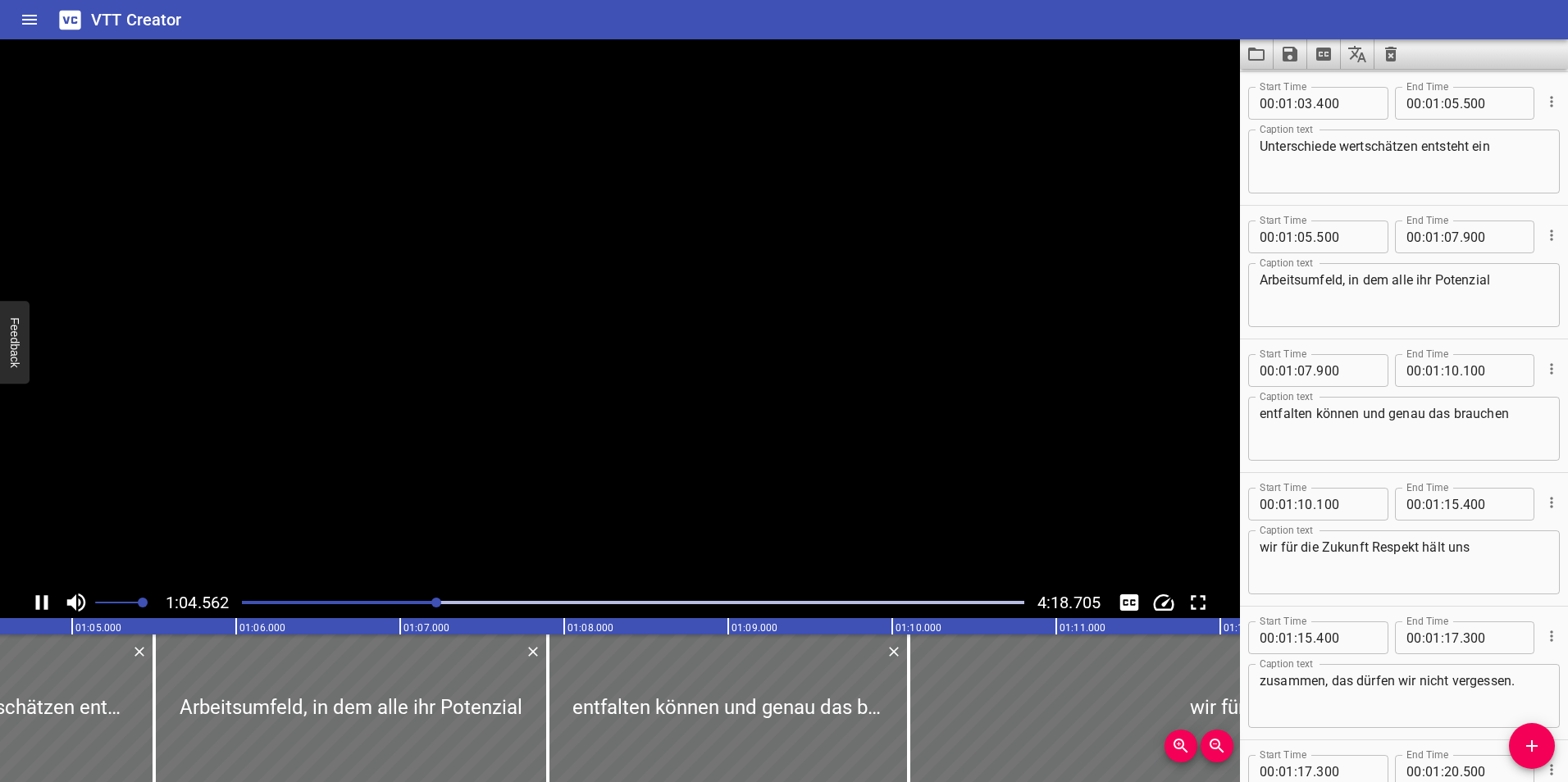
click at [44, 602] on icon "Play/Pause" at bounding box center [41, 602] width 24 height 24
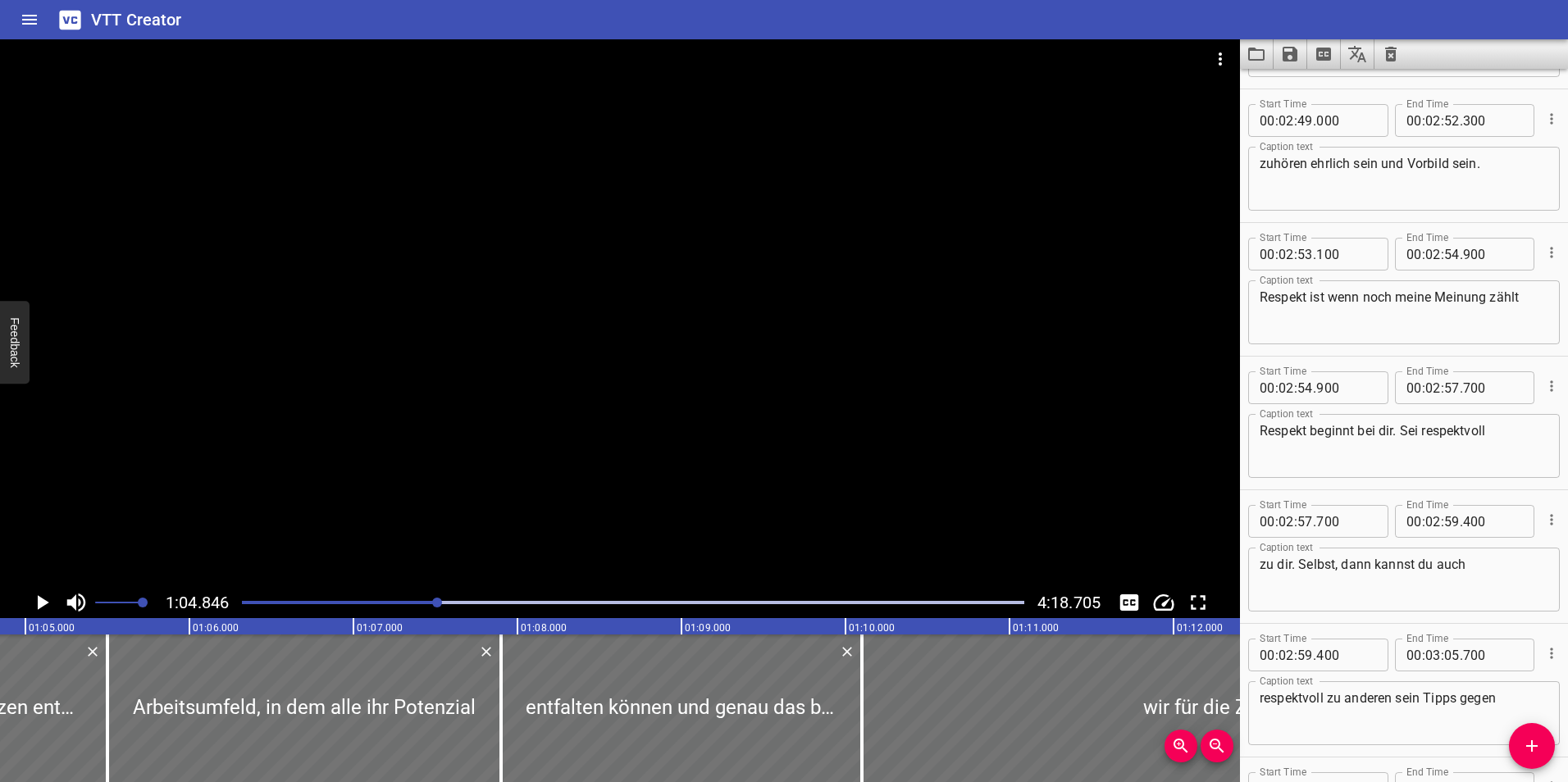
scroll to position [5525, 0]
